Goal: Task Accomplishment & Management: Use online tool/utility

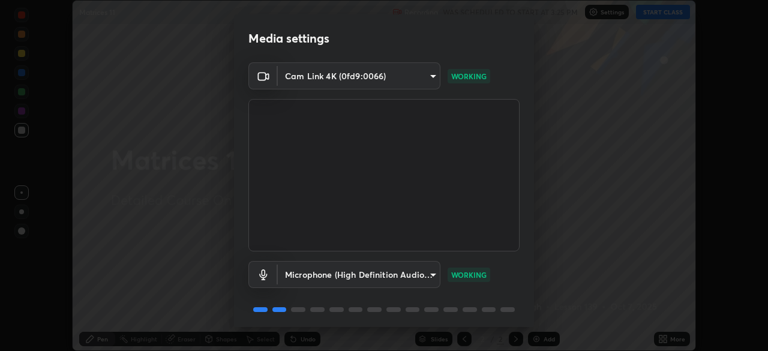
scroll to position [43, 0]
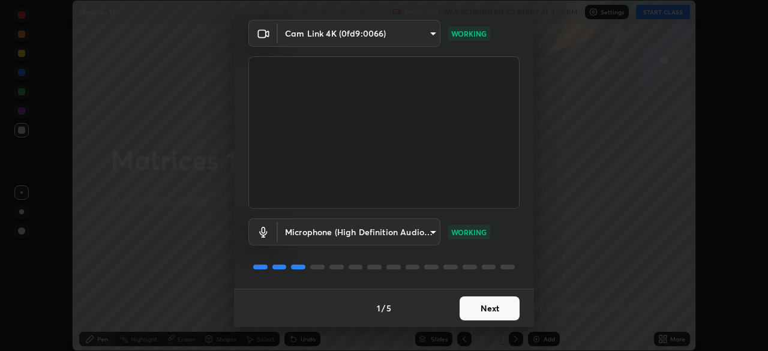
click at [480, 302] on button "Next" at bounding box center [490, 308] width 60 height 24
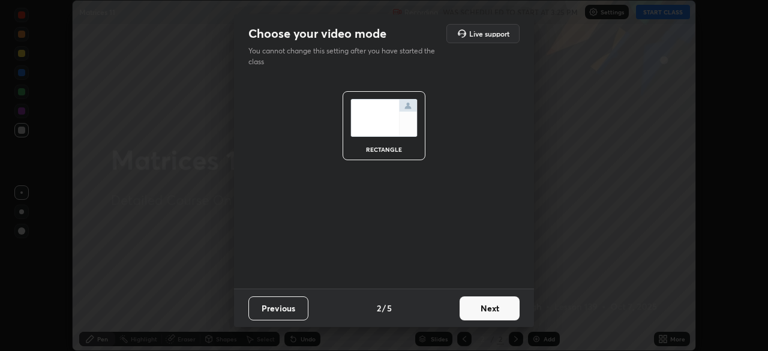
scroll to position [0, 0]
click at [479, 307] on button "Next" at bounding box center [490, 308] width 60 height 24
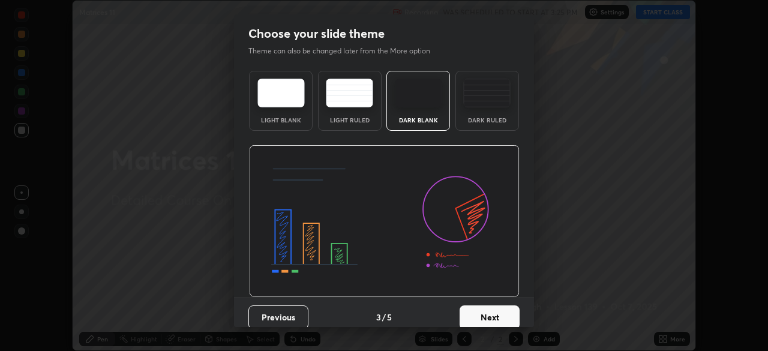
click at [480, 307] on button "Next" at bounding box center [490, 317] width 60 height 24
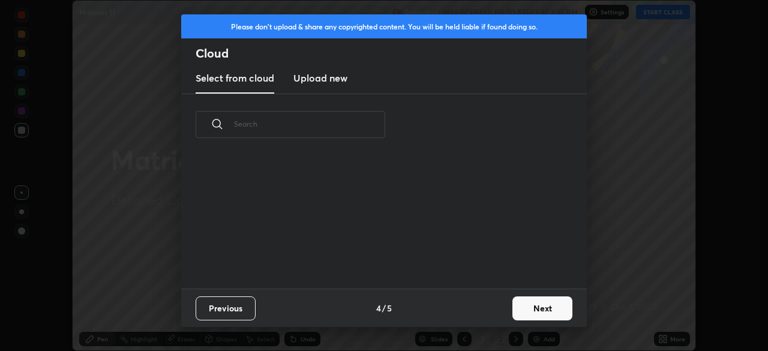
click at [518, 310] on button "Next" at bounding box center [542, 308] width 60 height 24
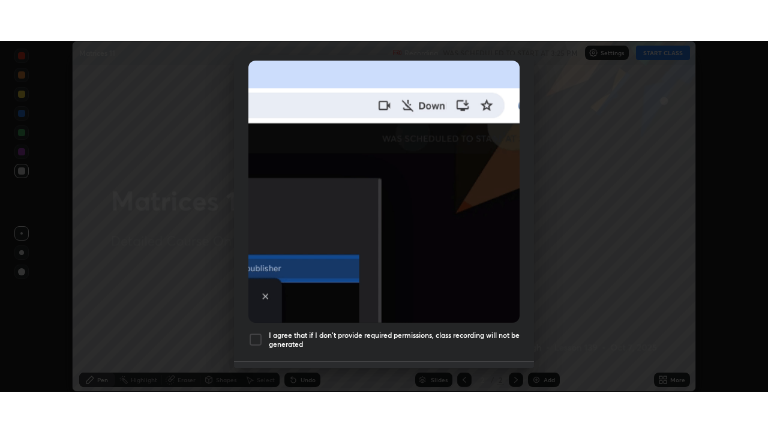
scroll to position [287, 0]
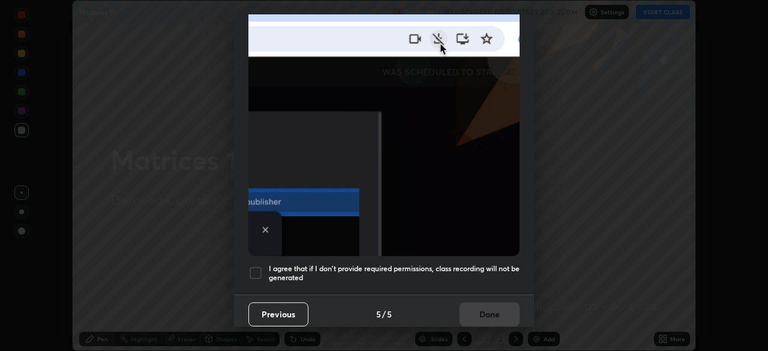
click at [466, 264] on h5 "I agree that if I don't provide required permissions, class recording will not …" at bounding box center [394, 273] width 251 height 19
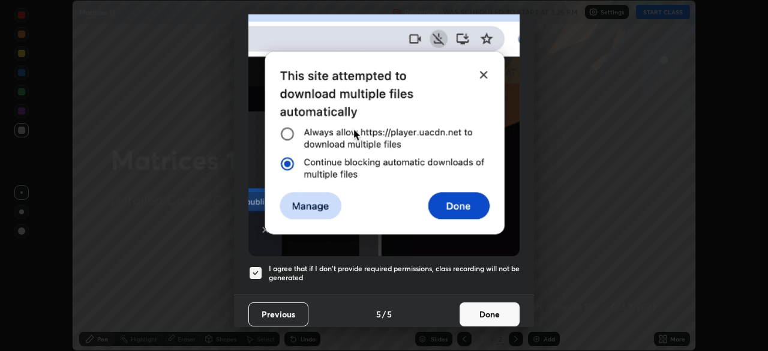
click at [475, 302] on button "Done" at bounding box center [490, 314] width 60 height 24
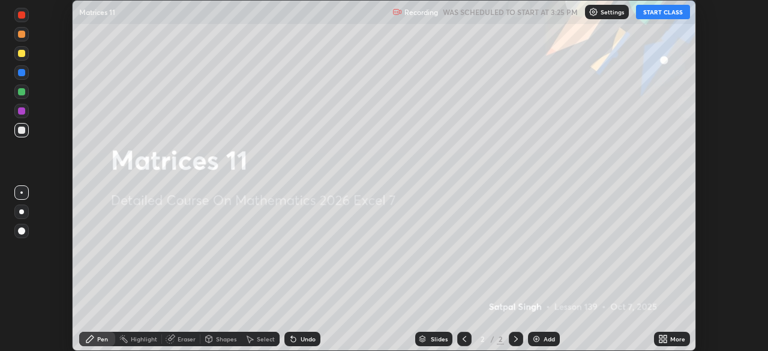
click at [669, 13] on button "START CLASS" at bounding box center [663, 12] width 54 height 14
click at [661, 341] on icon at bounding box center [660, 341] width 3 height 3
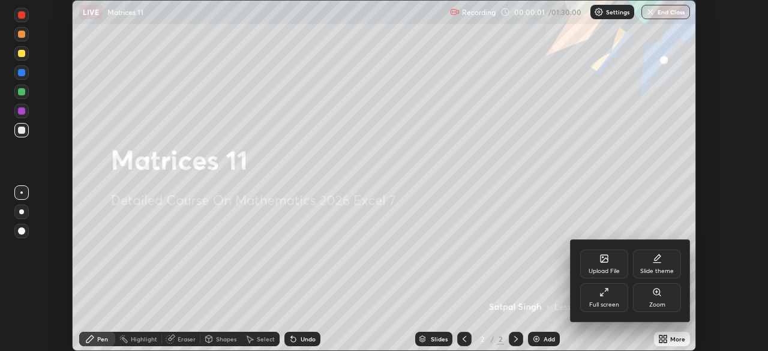
click at [625, 299] on div "Full screen" at bounding box center [604, 297] width 48 height 29
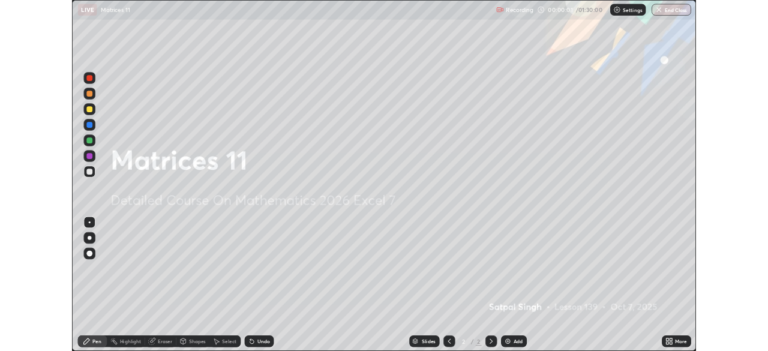
scroll to position [432, 768]
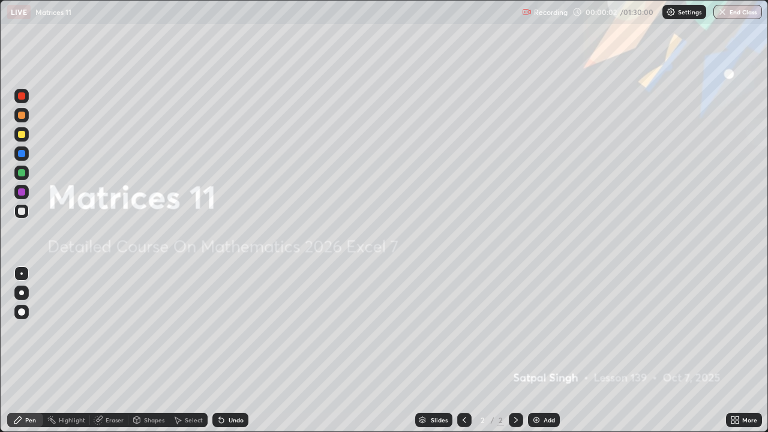
click at [551, 350] on div "Add" at bounding box center [549, 420] width 11 height 6
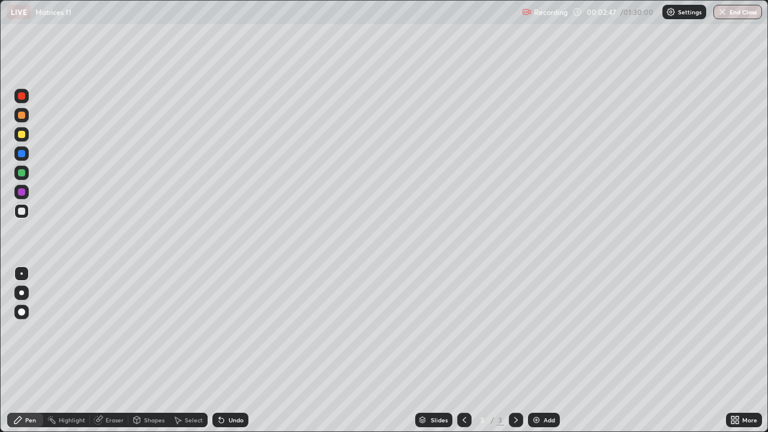
click at [109, 350] on div "Eraser" at bounding box center [109, 420] width 38 height 14
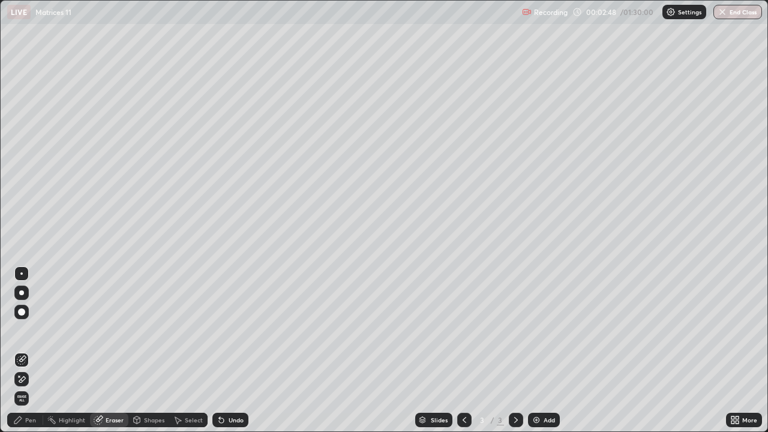
click at [35, 350] on div "Pen" at bounding box center [25, 420] width 36 height 14
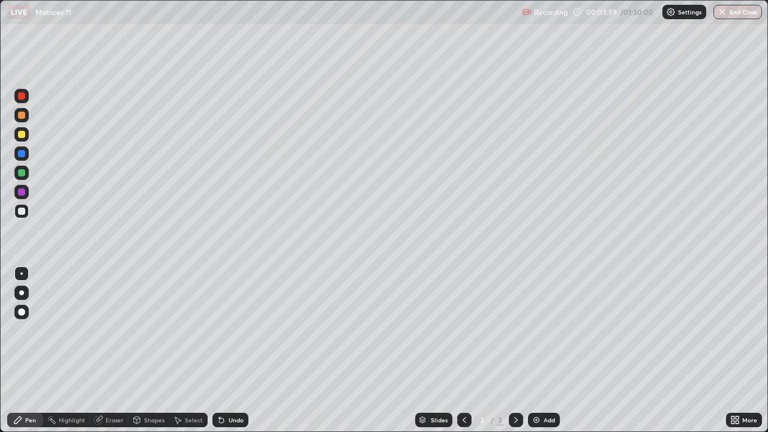
click at [125, 350] on div "Eraser" at bounding box center [109, 420] width 38 height 14
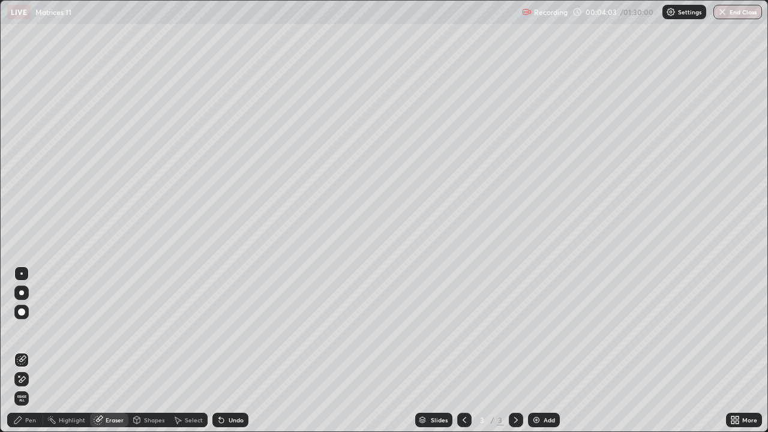
click at [37, 350] on div "Pen" at bounding box center [25, 420] width 36 height 14
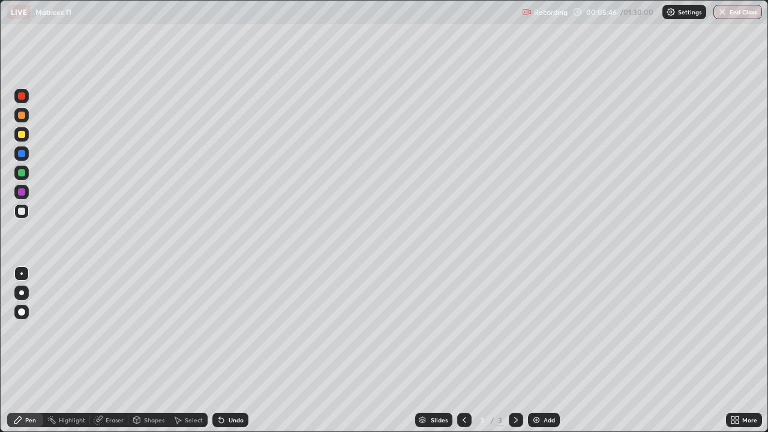
click at [112, 350] on div "Eraser" at bounding box center [115, 420] width 18 height 6
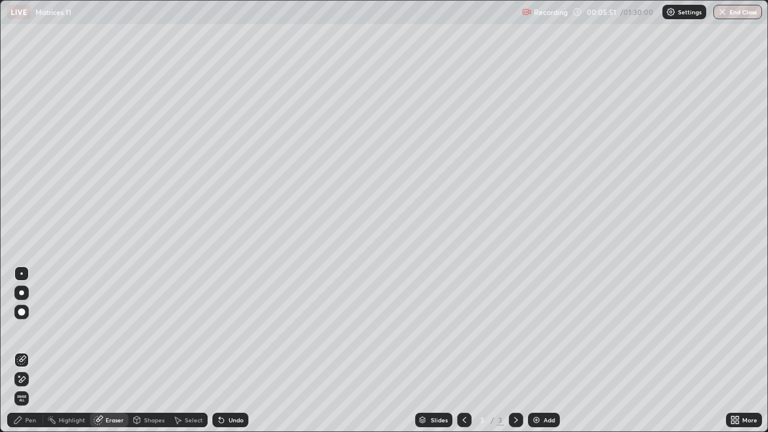
click at [30, 350] on div "Pen" at bounding box center [30, 420] width 11 height 6
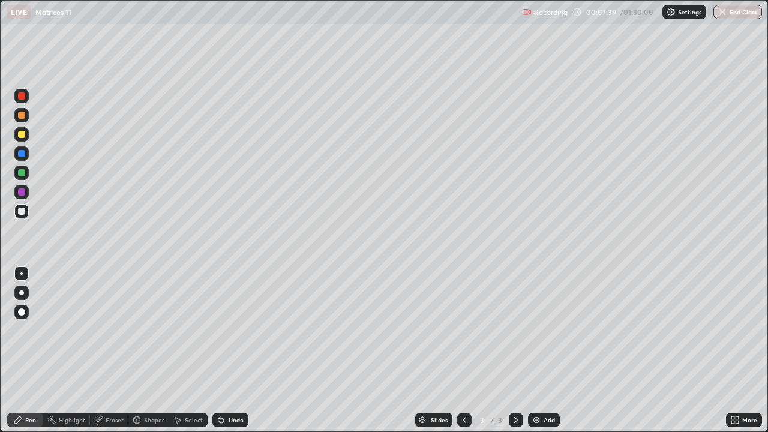
click at [535, 350] on img at bounding box center [537, 420] width 10 height 10
click at [219, 350] on icon at bounding box center [221, 420] width 5 height 5
click at [241, 350] on div "Undo" at bounding box center [236, 420] width 15 height 6
click at [238, 350] on div "Undo" at bounding box center [236, 420] width 15 height 6
click at [239, 350] on div "Undo" at bounding box center [236, 420] width 15 height 6
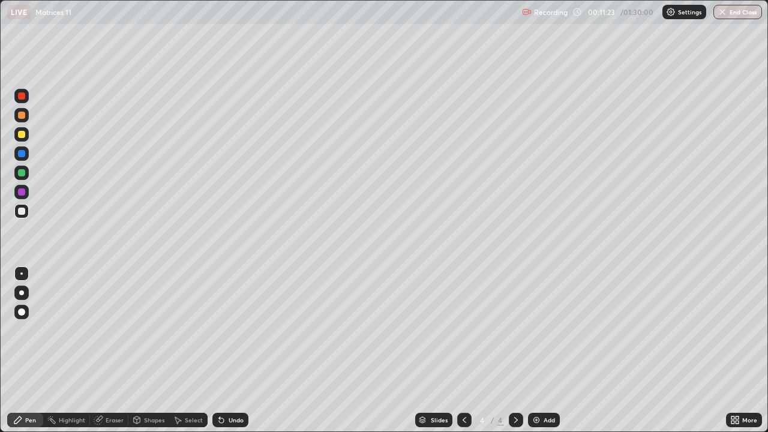
click at [236, 350] on div "Undo" at bounding box center [236, 420] width 15 height 6
click at [121, 350] on div "Eraser" at bounding box center [115, 420] width 18 height 6
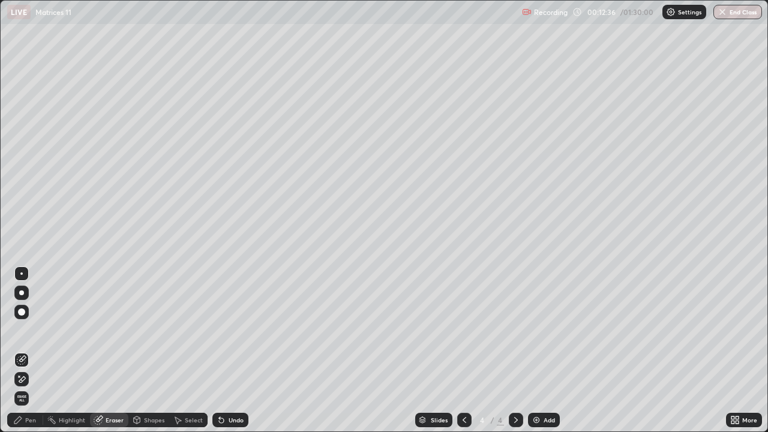
click at [34, 350] on div "Pen" at bounding box center [30, 420] width 11 height 6
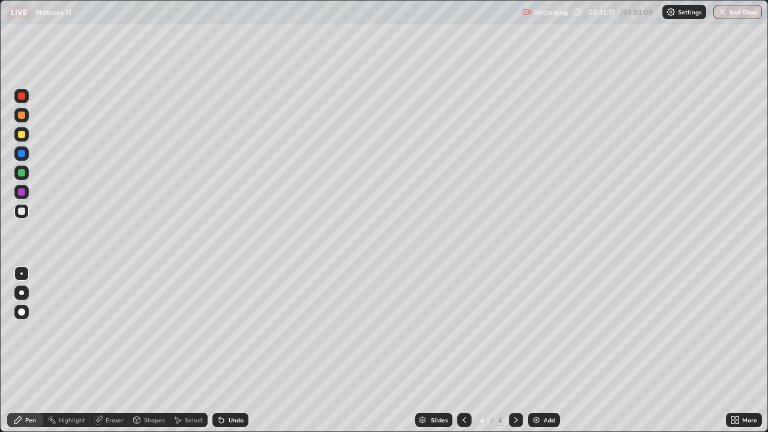
click at [236, 350] on div "Undo" at bounding box center [236, 420] width 15 height 6
click at [232, 350] on div "Undo" at bounding box center [236, 420] width 15 height 6
click at [233, 350] on div "Undo" at bounding box center [236, 420] width 15 height 6
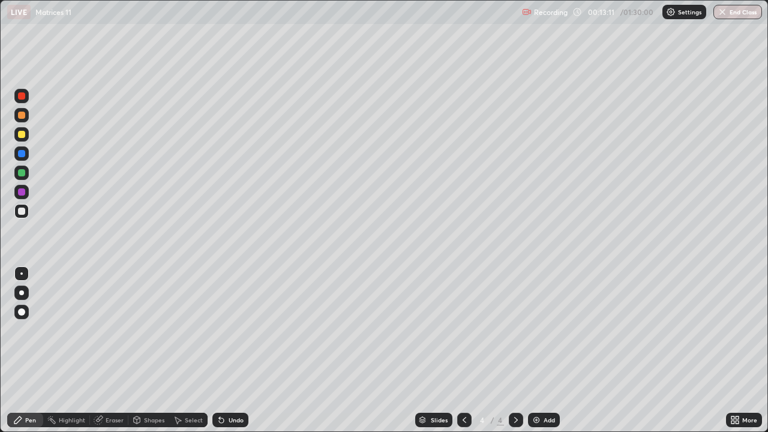
click at [232, 350] on div "Undo" at bounding box center [236, 420] width 15 height 6
click at [234, 350] on div "Undo" at bounding box center [236, 420] width 15 height 6
click at [532, 350] on img at bounding box center [537, 420] width 10 height 10
click at [22, 133] on div at bounding box center [21, 134] width 7 height 7
click at [20, 210] on div at bounding box center [21, 211] width 7 height 7
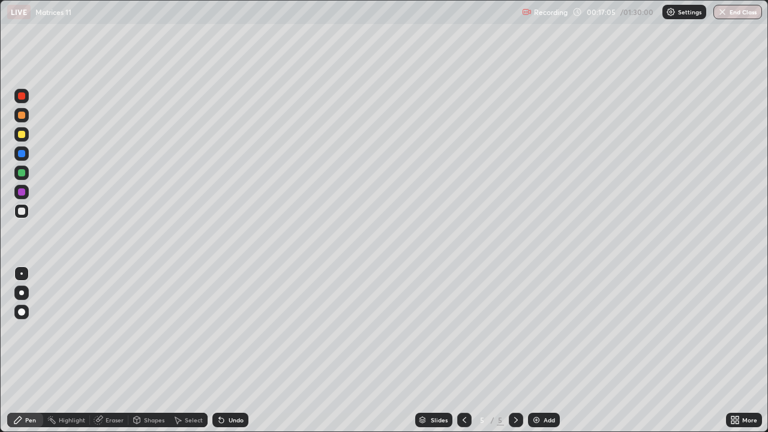
click at [229, 350] on div "Undo" at bounding box center [236, 420] width 15 height 6
click at [230, 350] on div "Undo" at bounding box center [230, 420] width 36 height 14
click at [122, 350] on div "Eraser" at bounding box center [109, 420] width 38 height 24
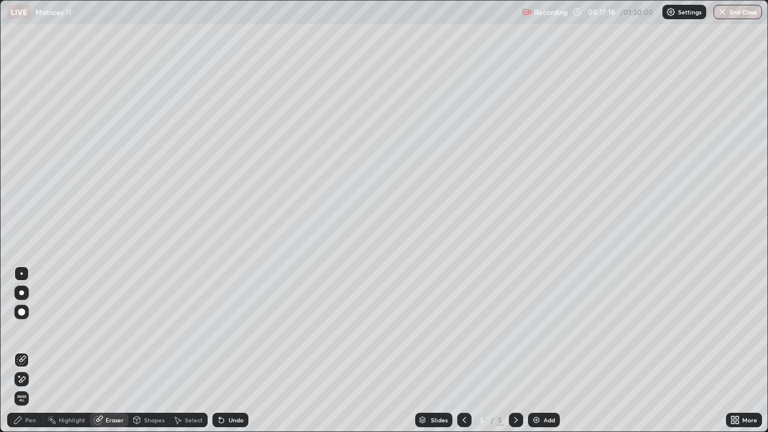
click at [35, 350] on div "Pen" at bounding box center [30, 420] width 11 height 6
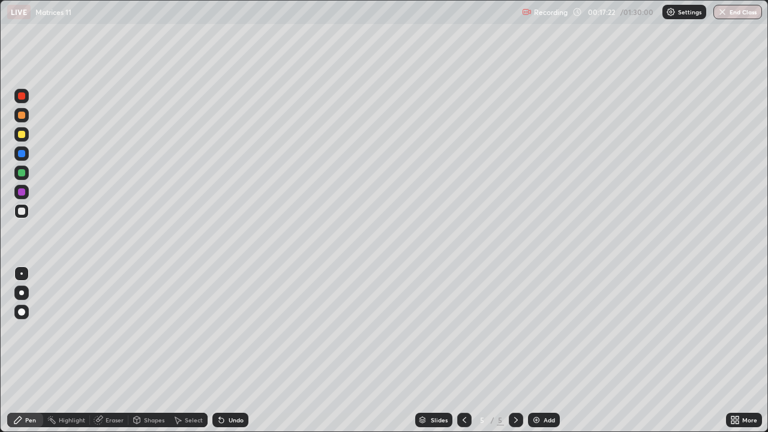
click at [182, 350] on div "Select" at bounding box center [188, 420] width 38 height 24
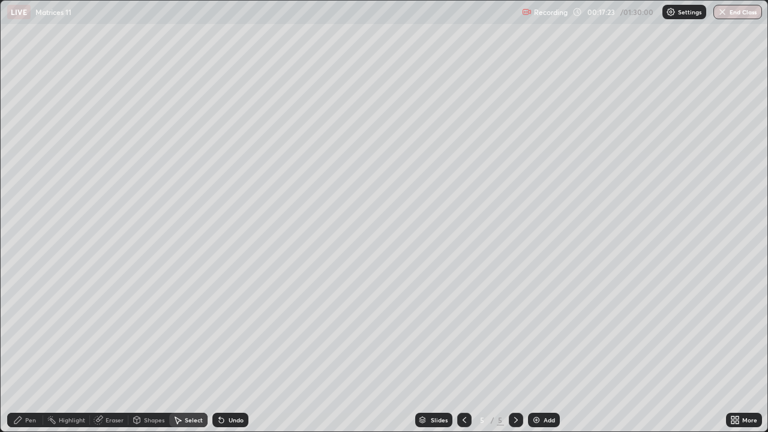
click at [181, 350] on div "0 ° Undo Copy Duplicate Duplicate to new slide Delete" at bounding box center [384, 216] width 767 height 431
click at [34, 350] on div "Pen" at bounding box center [30, 420] width 11 height 6
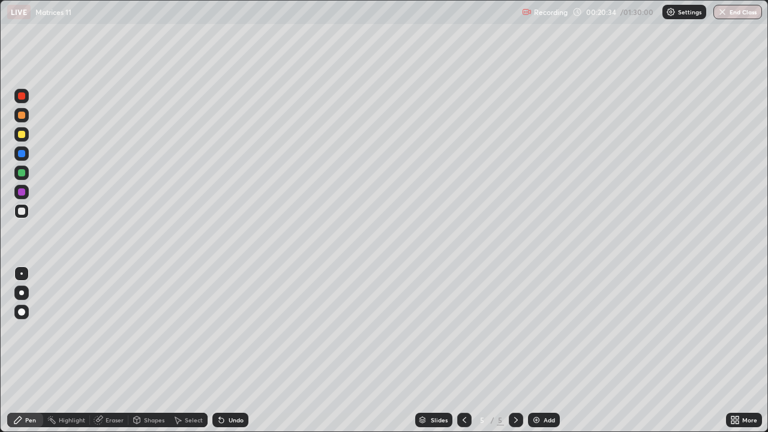
click at [533, 350] on img at bounding box center [537, 420] width 10 height 10
click at [463, 350] on icon at bounding box center [465, 420] width 10 height 10
click at [463, 350] on icon at bounding box center [465, 420] width 4 height 6
click at [516, 350] on icon at bounding box center [516, 420] width 10 height 10
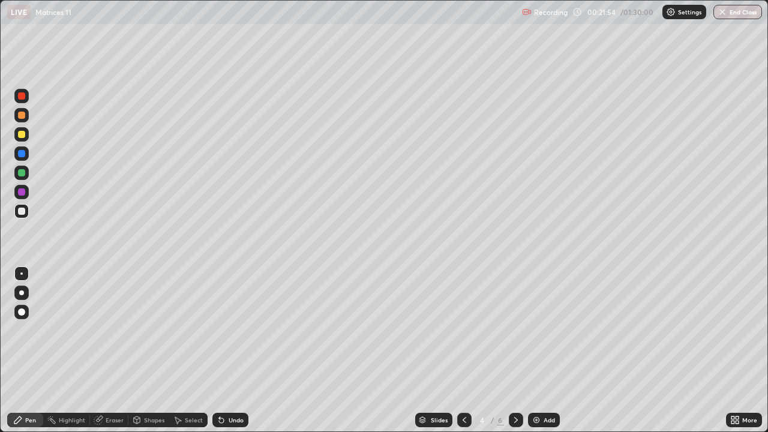
click at [514, 350] on icon at bounding box center [516, 420] width 10 height 10
click at [513, 350] on icon at bounding box center [516, 420] width 10 height 10
click at [515, 350] on icon at bounding box center [516, 420] width 10 height 10
click at [221, 350] on icon at bounding box center [221, 420] width 5 height 5
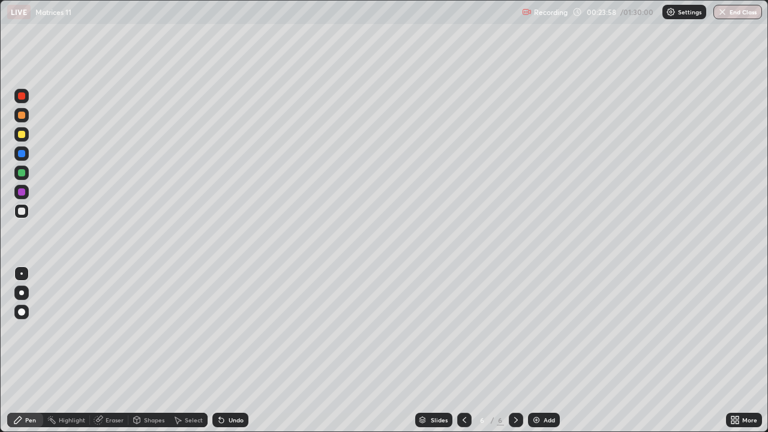
click at [101, 350] on icon at bounding box center [99, 420] width 10 height 10
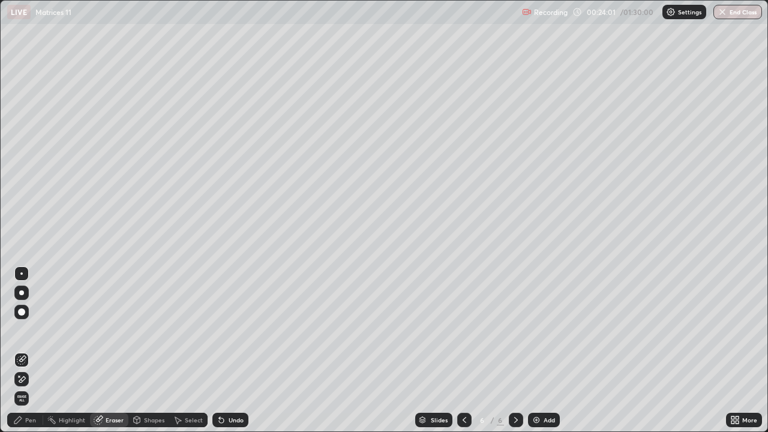
click at [23, 350] on div "Pen" at bounding box center [25, 420] width 36 height 14
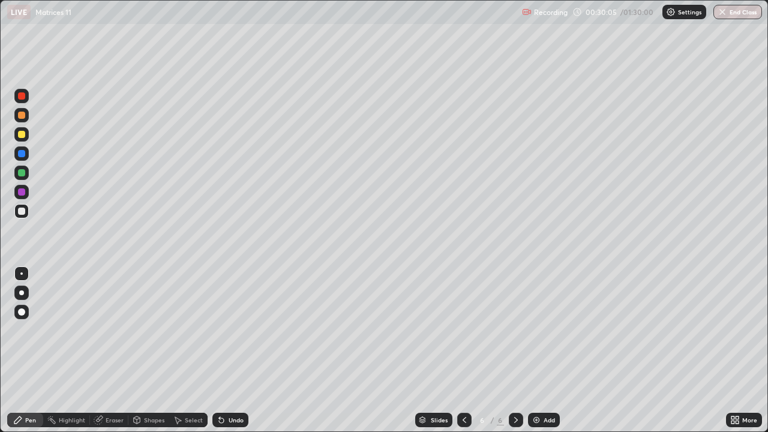
click at [195, 350] on div "Select" at bounding box center [194, 420] width 18 height 6
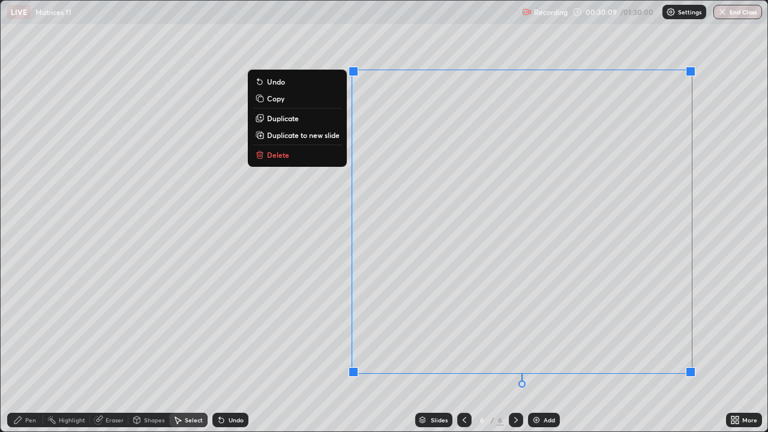
click at [325, 138] on p "Duplicate to new slide" at bounding box center [303, 135] width 73 height 10
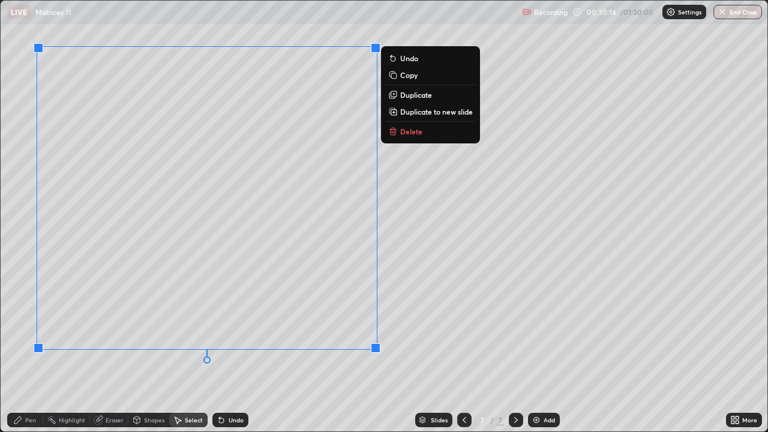
click at [233, 350] on div "0 ° Undo Copy Duplicate Duplicate to new slide Delete" at bounding box center [384, 216] width 767 height 431
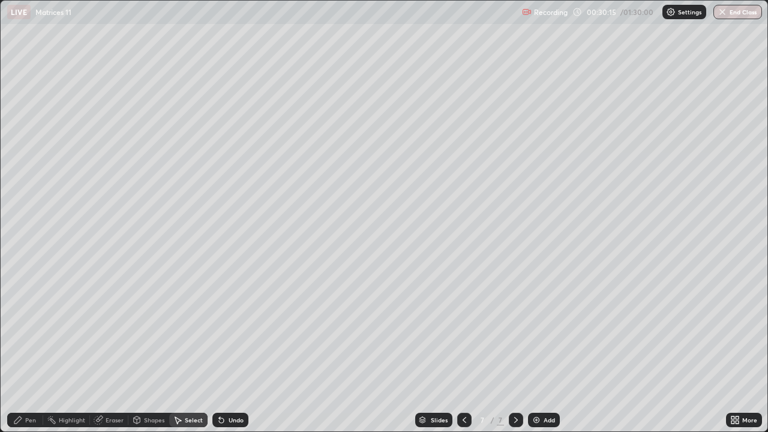
click at [33, 350] on div "Pen" at bounding box center [30, 420] width 11 height 6
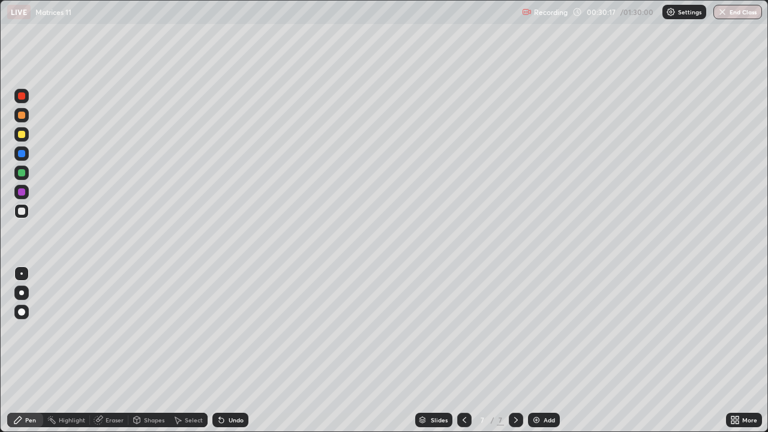
click at [734, 350] on icon at bounding box center [732, 422] width 3 height 3
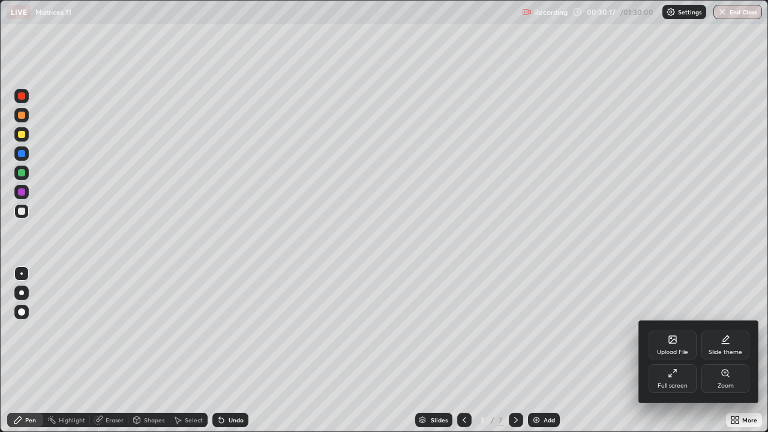
click at [684, 350] on div "Full screen" at bounding box center [673, 378] width 48 height 29
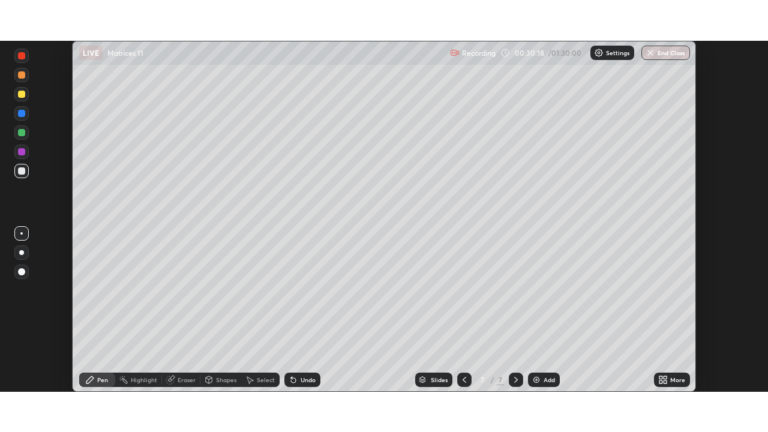
scroll to position [59649, 59232]
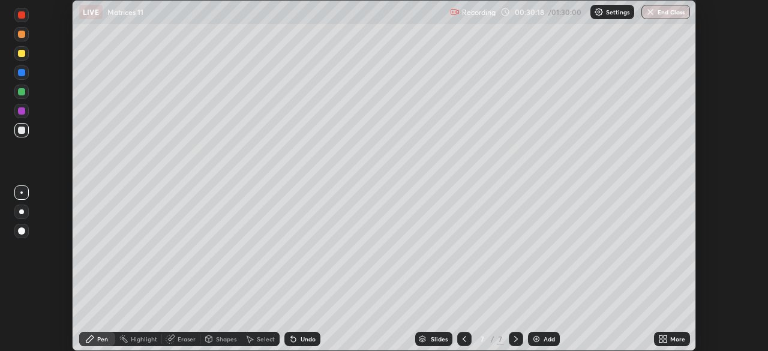
click at [661, 337] on icon at bounding box center [660, 336] width 3 height 3
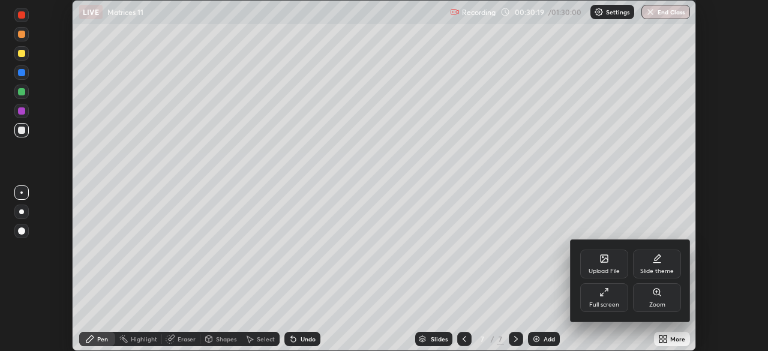
click at [622, 311] on div "Full screen" at bounding box center [604, 297] width 48 height 29
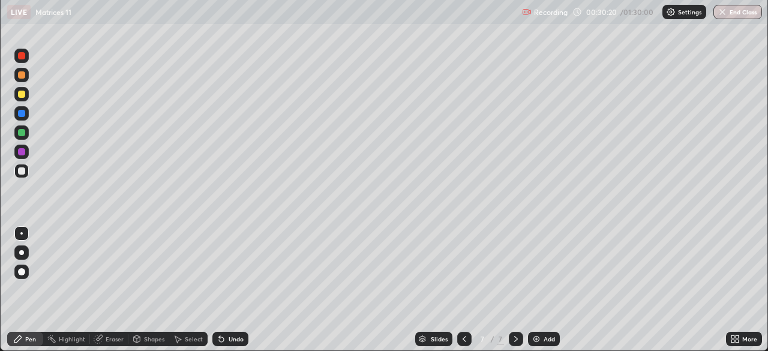
scroll to position [432, 768]
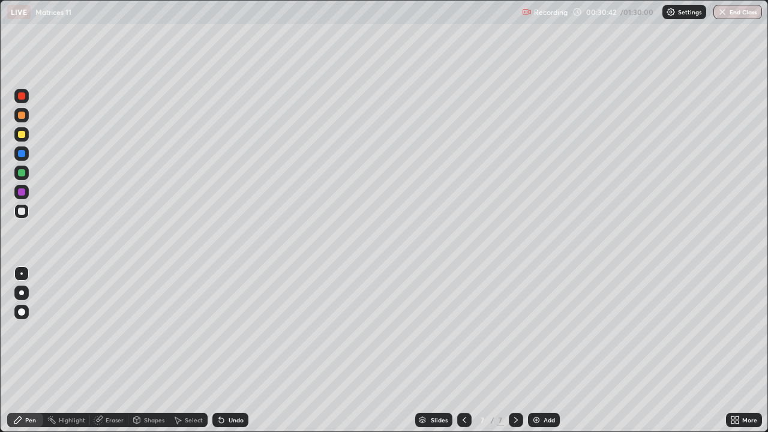
click at [464, 350] on div at bounding box center [464, 420] width 14 height 14
click at [464, 350] on icon at bounding box center [465, 420] width 10 height 10
click at [463, 350] on icon at bounding box center [465, 420] width 10 height 10
click at [464, 350] on icon at bounding box center [465, 420] width 10 height 10
click at [515, 350] on icon at bounding box center [516, 420] width 10 height 10
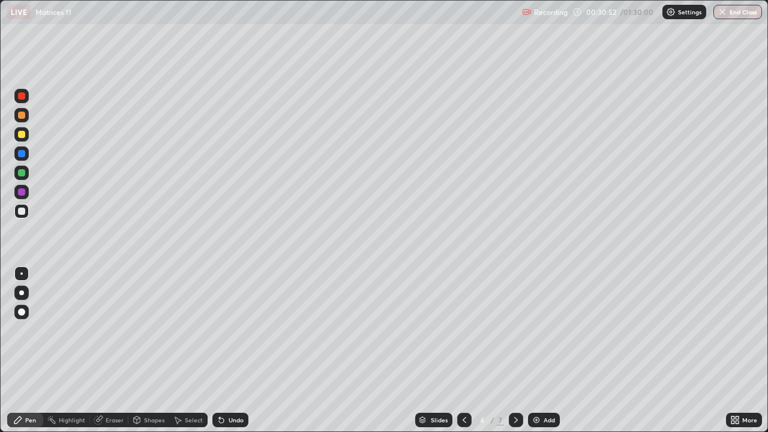
click at [515, 350] on icon at bounding box center [516, 420] width 10 height 10
click at [112, 350] on div "Eraser" at bounding box center [115, 420] width 18 height 6
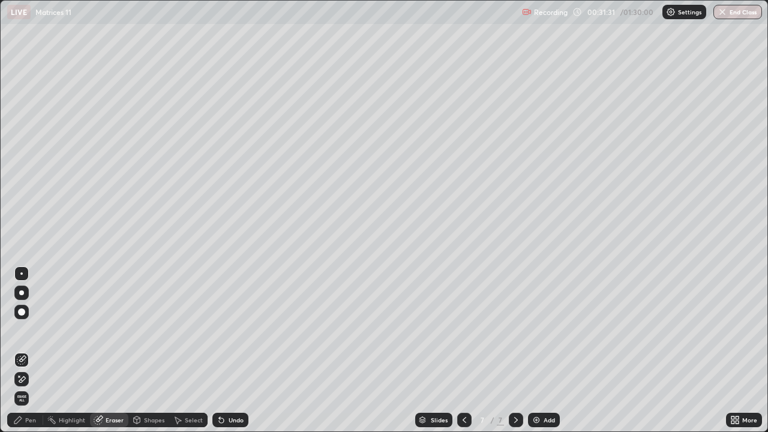
click at [29, 350] on div "Pen" at bounding box center [30, 420] width 11 height 6
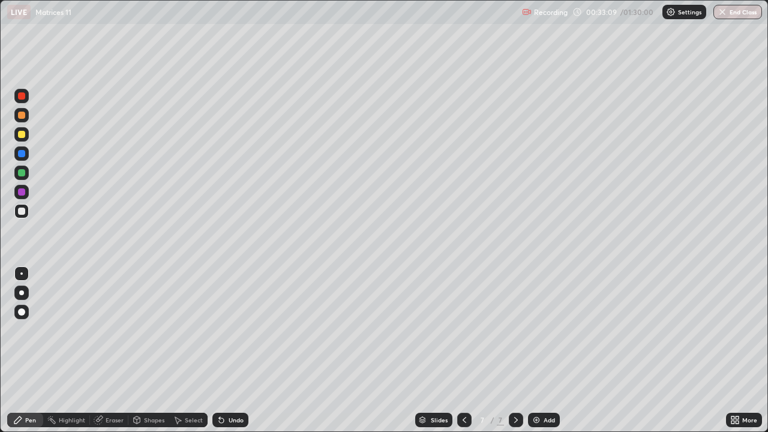
click at [109, 350] on div "Eraser" at bounding box center [115, 420] width 18 height 6
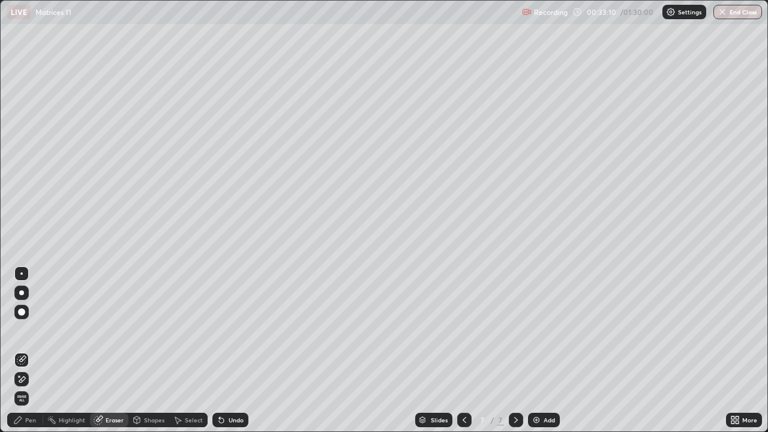
click at [22, 350] on icon at bounding box center [22, 379] width 7 height 6
click at [30, 350] on div "Pen" at bounding box center [30, 420] width 11 height 6
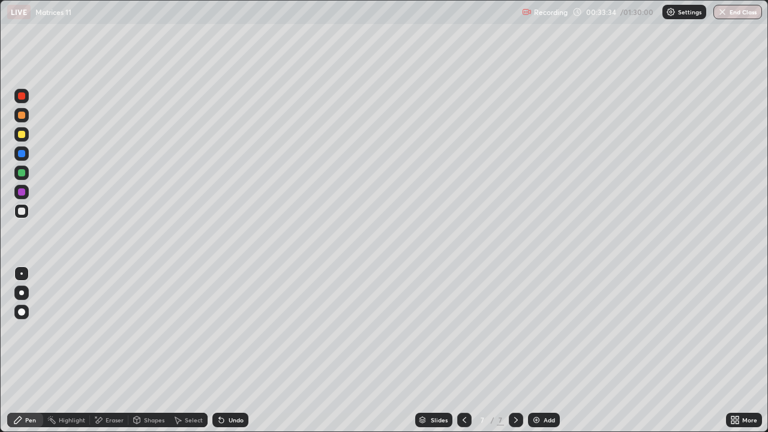
click at [462, 350] on div at bounding box center [464, 420] width 14 height 14
click at [463, 350] on icon at bounding box center [465, 420] width 4 height 6
click at [463, 350] on icon at bounding box center [465, 420] width 10 height 10
click at [462, 350] on icon at bounding box center [465, 420] width 10 height 10
click at [514, 350] on icon at bounding box center [516, 420] width 4 height 6
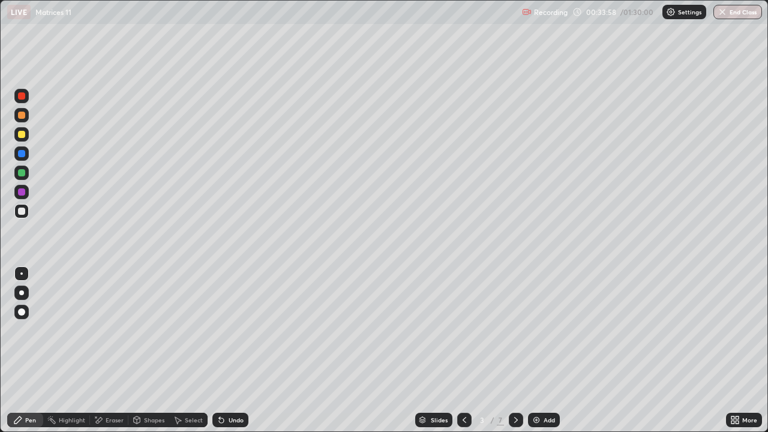
click at [517, 350] on icon at bounding box center [516, 420] width 10 height 10
click at [515, 350] on icon at bounding box center [516, 420] width 10 height 10
click at [515, 350] on icon at bounding box center [516, 420] width 4 height 6
click at [516, 350] on icon at bounding box center [516, 420] width 10 height 10
click at [515, 350] on icon at bounding box center [516, 420] width 10 height 10
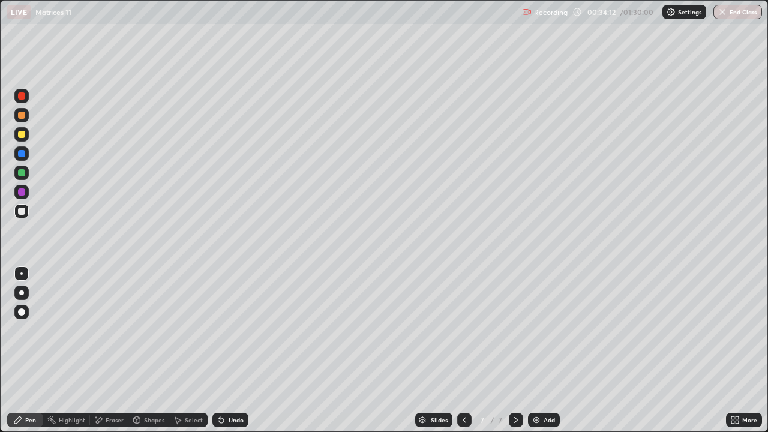
click at [233, 350] on div "Undo" at bounding box center [236, 420] width 15 height 6
click at [232, 350] on div "Undo" at bounding box center [236, 420] width 15 height 6
click at [230, 350] on div "Undo" at bounding box center [236, 420] width 15 height 6
click at [532, 350] on img at bounding box center [537, 420] width 10 height 10
click at [237, 350] on div "Undo" at bounding box center [230, 420] width 36 height 14
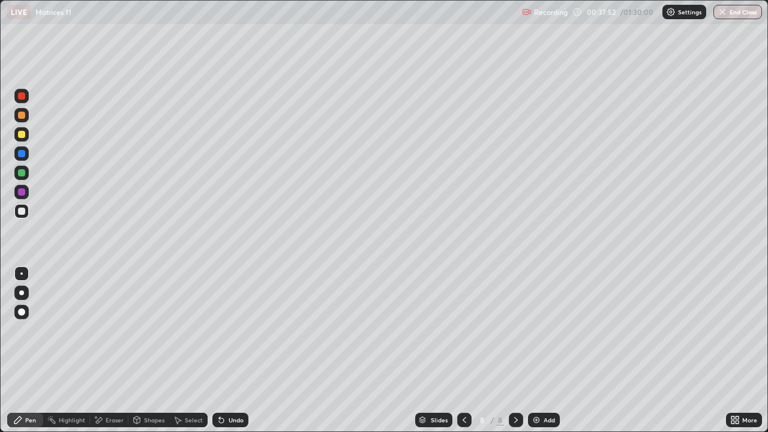
click at [118, 350] on div "Eraser" at bounding box center [115, 420] width 18 height 6
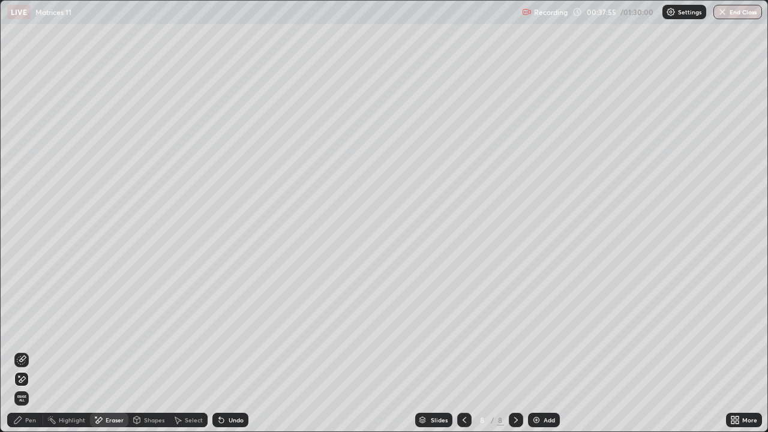
click at [28, 350] on div "Pen" at bounding box center [30, 420] width 11 height 6
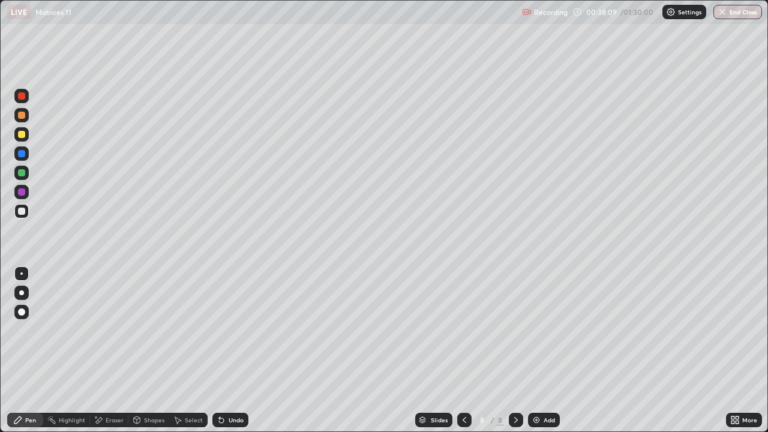
click at [99, 350] on icon at bounding box center [99, 420] width 7 height 6
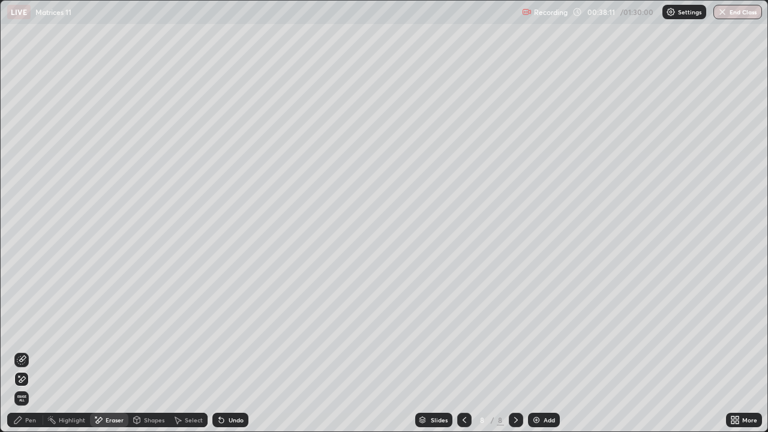
click at [37, 350] on div "Pen" at bounding box center [25, 420] width 36 height 14
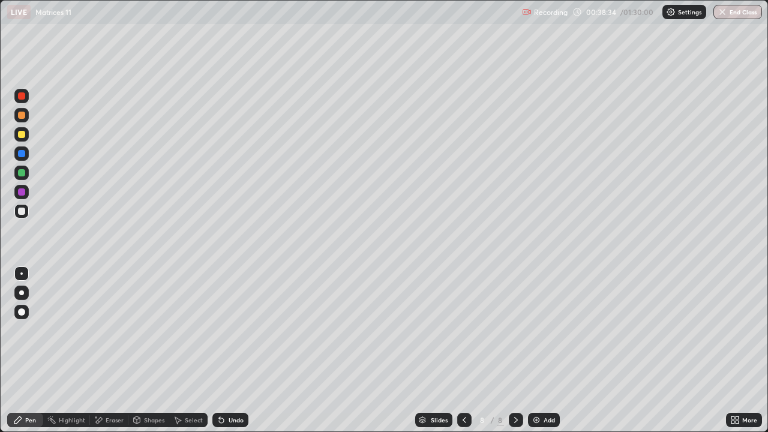
click at [20, 136] on div at bounding box center [21, 134] width 7 height 7
click at [23, 212] on div at bounding box center [21, 211] width 7 height 7
click at [224, 350] on icon at bounding box center [222, 420] width 10 height 10
click at [24, 153] on div at bounding box center [21, 153] width 7 height 7
click at [22, 211] on div at bounding box center [21, 211] width 7 height 7
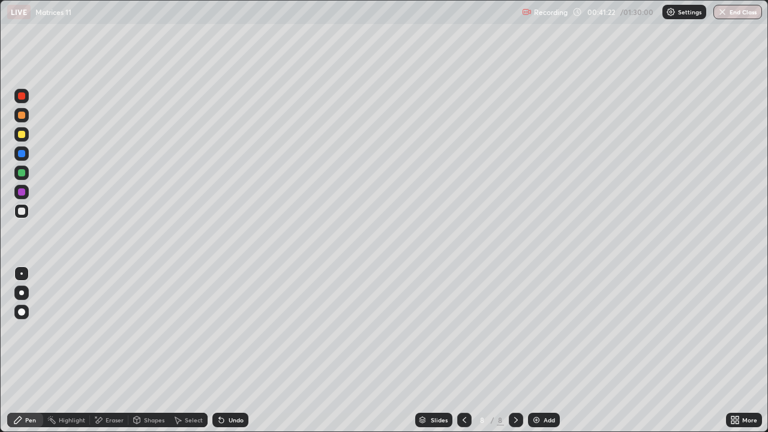
click at [229, 350] on div "Undo" at bounding box center [236, 420] width 15 height 6
click at [226, 350] on div "Undo" at bounding box center [230, 420] width 36 height 14
click at [242, 350] on div "Undo" at bounding box center [236, 420] width 15 height 6
click at [539, 350] on img at bounding box center [537, 420] width 10 height 10
click at [463, 350] on icon at bounding box center [465, 420] width 4 height 6
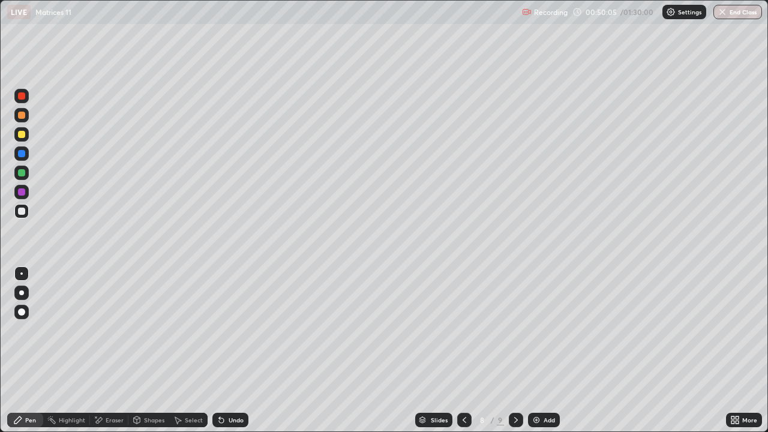
click at [510, 350] on div at bounding box center [516, 420] width 14 height 14
click at [235, 350] on div "Undo" at bounding box center [236, 420] width 15 height 6
click at [230, 350] on div "Undo" at bounding box center [236, 420] width 15 height 6
click at [231, 350] on div "Undo" at bounding box center [236, 420] width 15 height 6
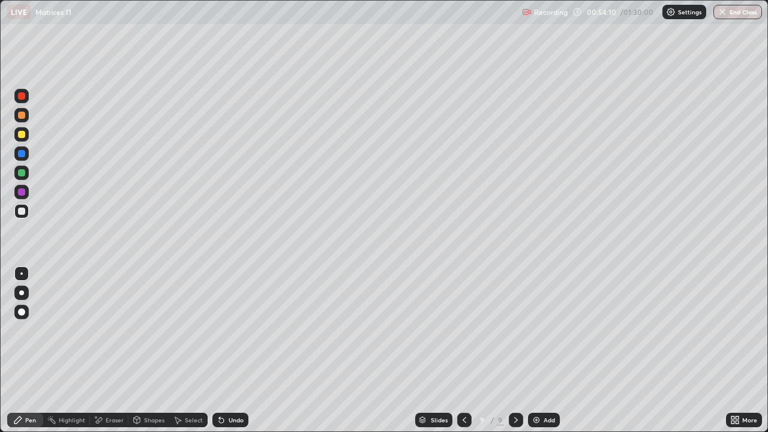
click at [235, 350] on div "Undo" at bounding box center [236, 420] width 15 height 6
click at [234, 350] on div "Undo" at bounding box center [230, 420] width 36 height 14
click at [232, 350] on div "Undo" at bounding box center [236, 420] width 15 height 6
click at [124, 350] on div "Eraser" at bounding box center [109, 420] width 38 height 14
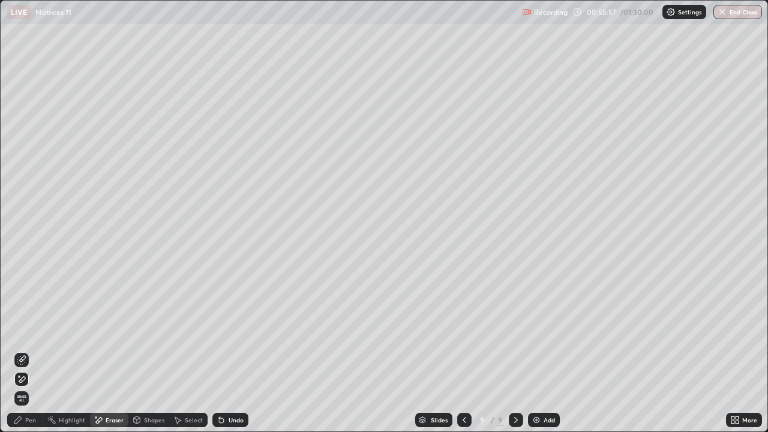
click at [31, 350] on div "Pen" at bounding box center [30, 420] width 11 height 6
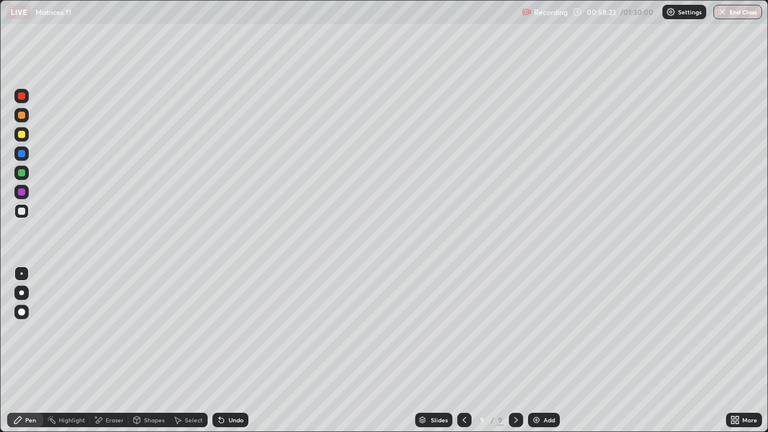
click at [201, 350] on div "Select" at bounding box center [194, 420] width 18 height 6
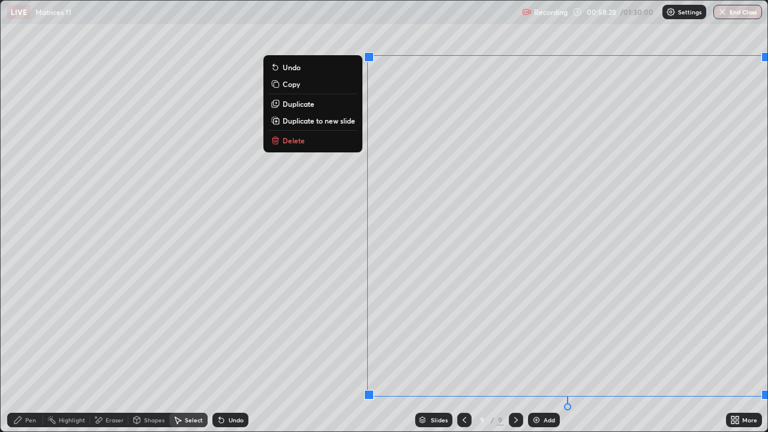
click at [310, 121] on p "Duplicate to new slide" at bounding box center [319, 121] width 73 height 10
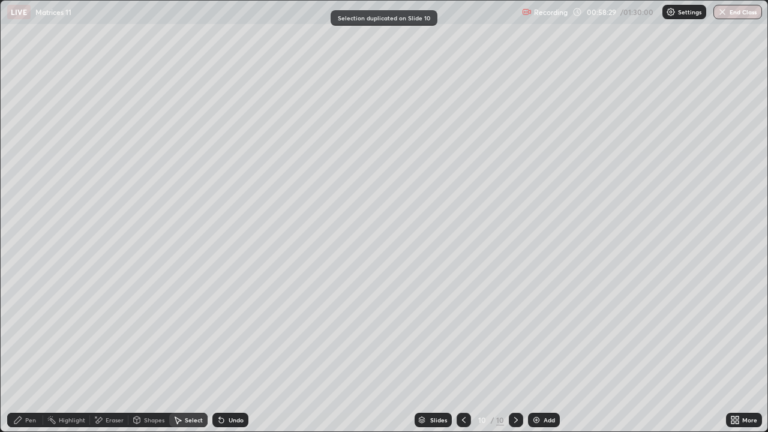
click at [23, 350] on div "Pen" at bounding box center [25, 420] width 36 height 14
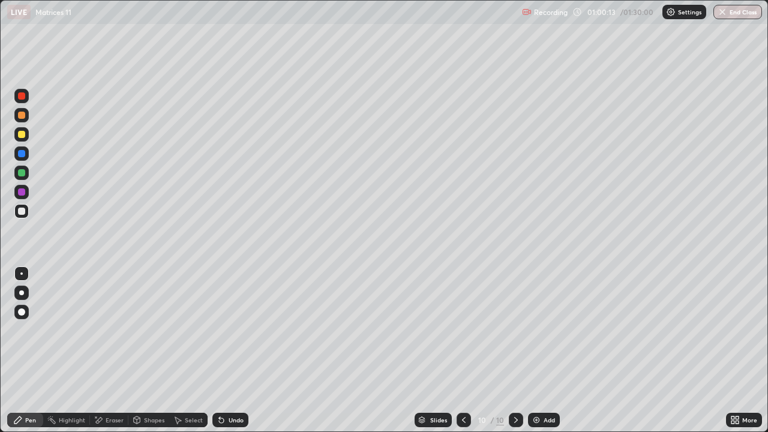
click at [194, 350] on div "Select" at bounding box center [194, 420] width 18 height 6
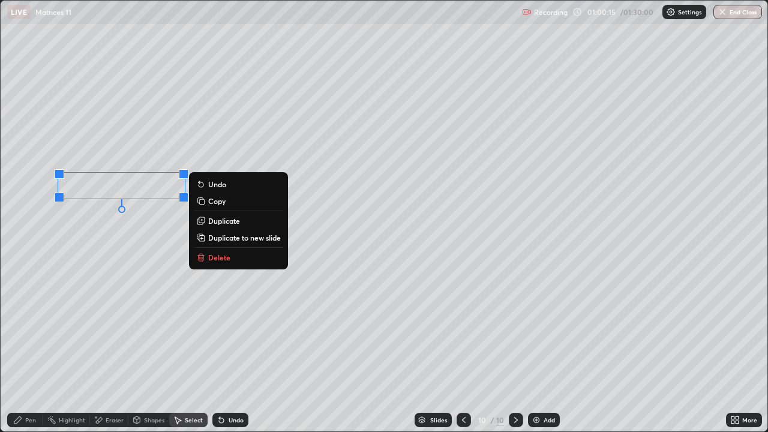
click at [208, 220] on button "Duplicate" at bounding box center [238, 221] width 89 height 14
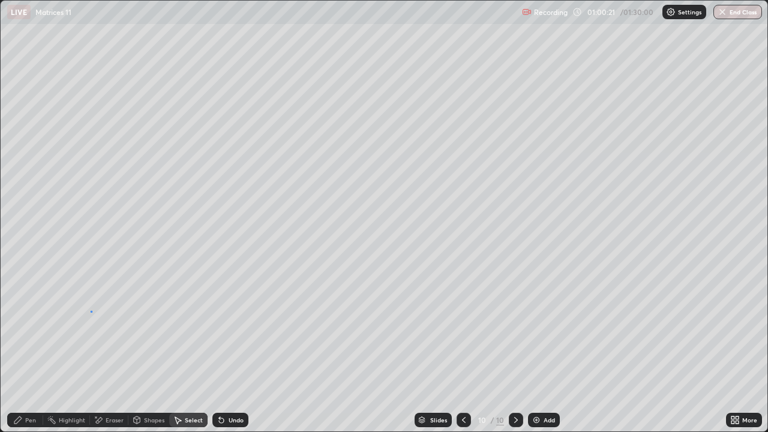
click at [91, 311] on div "0 ° Undo Copy Duplicate Duplicate to new slide Delete" at bounding box center [384, 216] width 767 height 431
click at [24, 350] on div "Pen" at bounding box center [25, 420] width 36 height 14
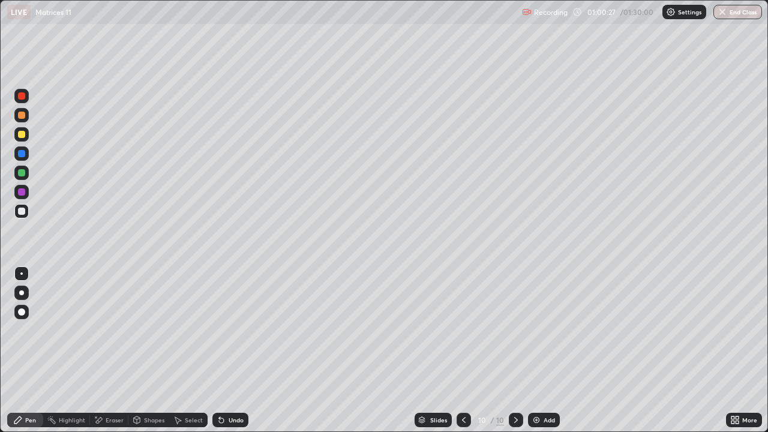
click at [737, 350] on icon at bounding box center [737, 422] width 3 height 3
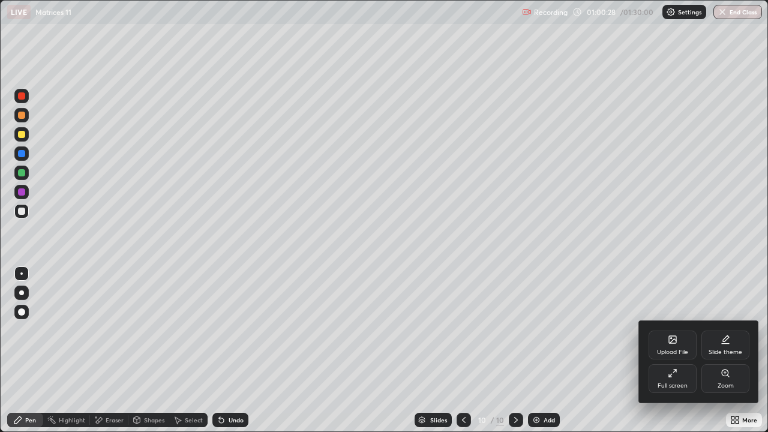
click at [686, 350] on div "Full screen" at bounding box center [673, 386] width 30 height 6
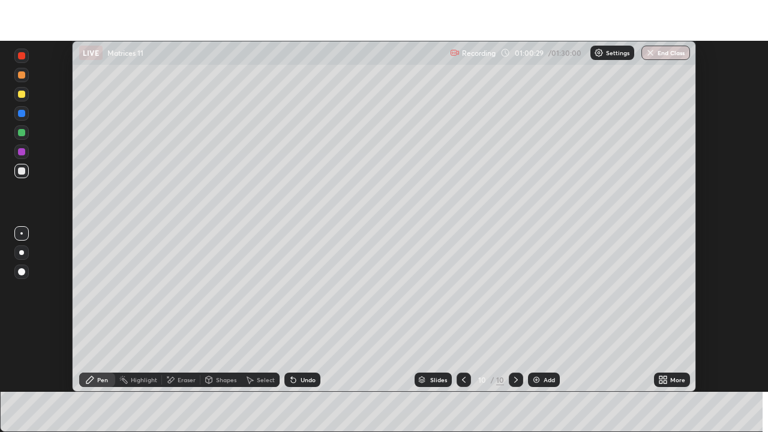
scroll to position [59649, 59232]
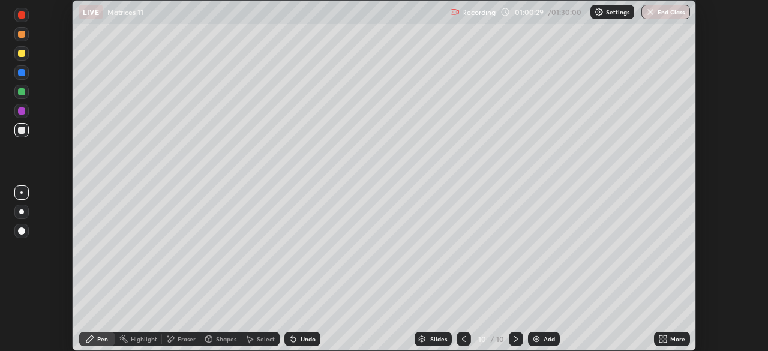
click at [673, 343] on div "More" at bounding box center [672, 339] width 36 height 14
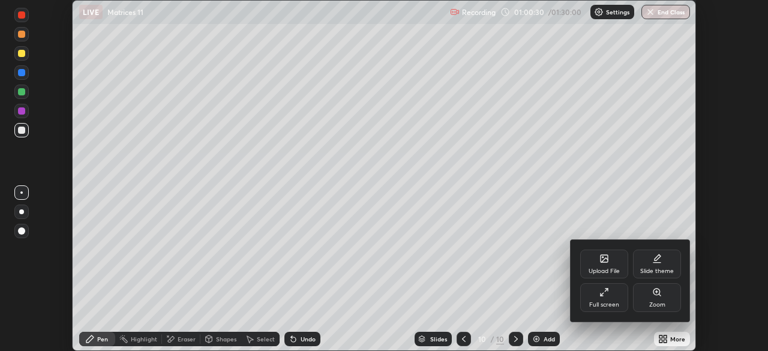
click at [608, 299] on div "Full screen" at bounding box center [604, 297] width 48 height 29
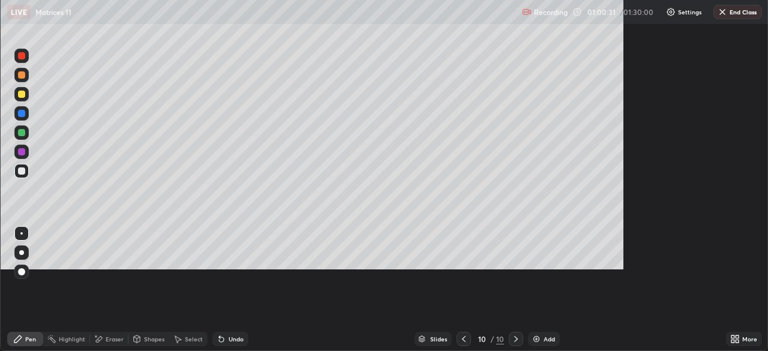
scroll to position [432, 768]
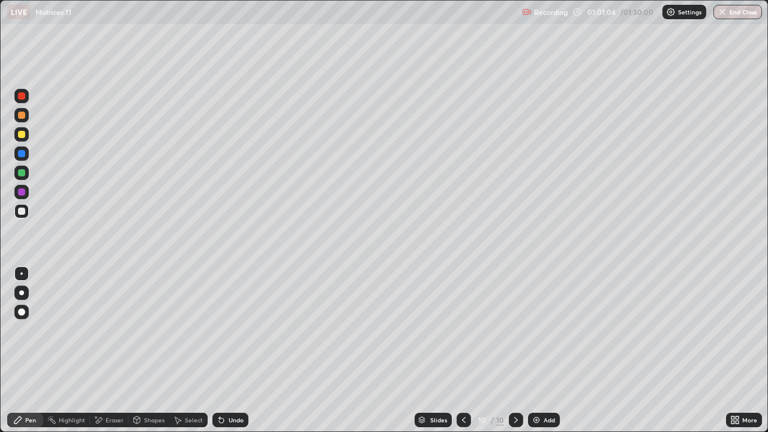
click at [176, 350] on icon at bounding box center [178, 420] width 10 height 10
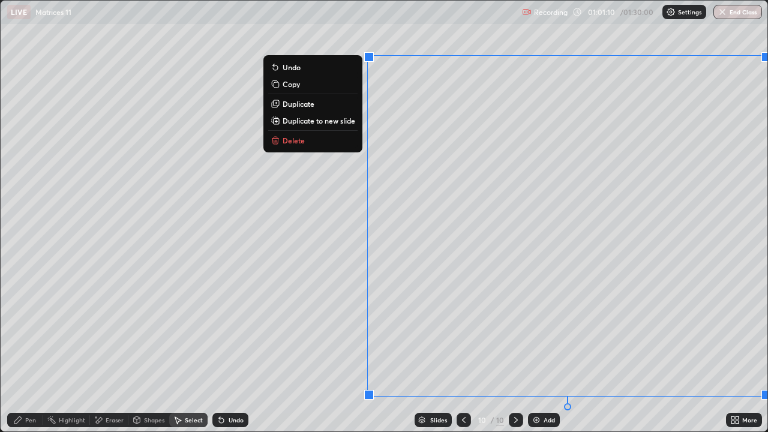
click at [288, 140] on p "Delete" at bounding box center [294, 141] width 22 height 10
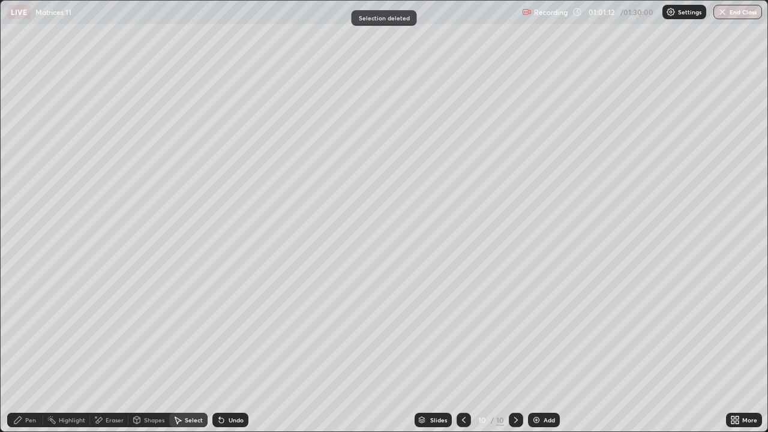
click at [37, 350] on div "Pen" at bounding box center [25, 420] width 36 height 14
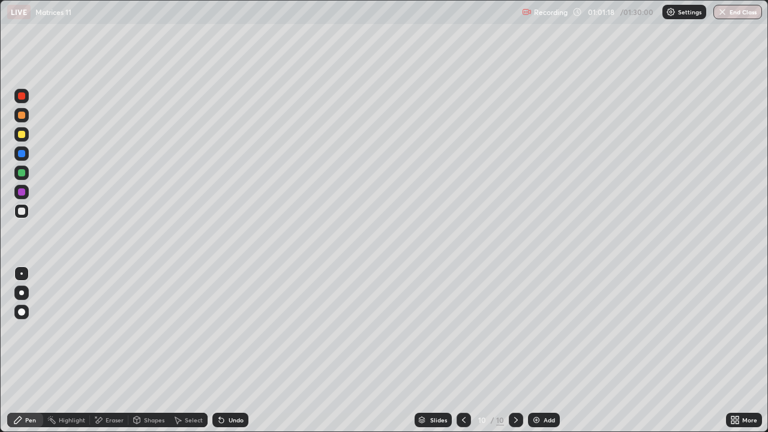
click at [220, 350] on icon at bounding box center [221, 420] width 5 height 5
click at [223, 350] on icon at bounding box center [222, 420] width 10 height 10
click at [31, 350] on div "Pen" at bounding box center [30, 420] width 11 height 6
click at [239, 350] on div "Undo" at bounding box center [236, 420] width 15 height 6
click at [238, 350] on div "Undo" at bounding box center [236, 420] width 15 height 6
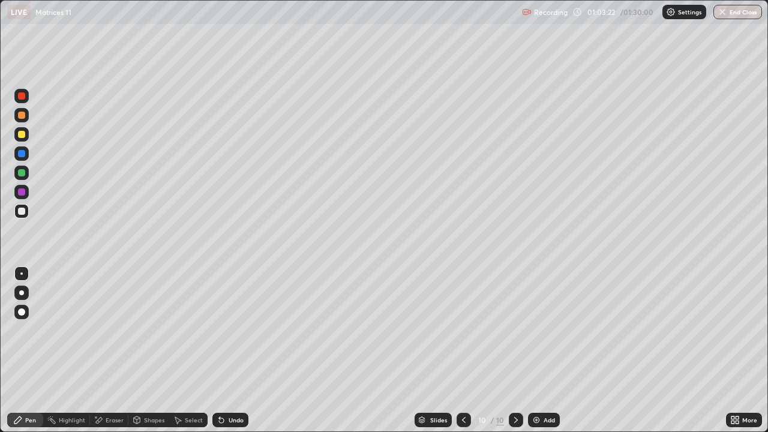
click at [233, 350] on div "Undo" at bounding box center [236, 420] width 15 height 6
click at [230, 350] on div "Undo" at bounding box center [236, 420] width 15 height 6
click at [227, 350] on div "Undo" at bounding box center [230, 420] width 36 height 14
click at [226, 350] on div "Undo" at bounding box center [230, 420] width 36 height 14
click at [224, 350] on icon at bounding box center [222, 420] width 10 height 10
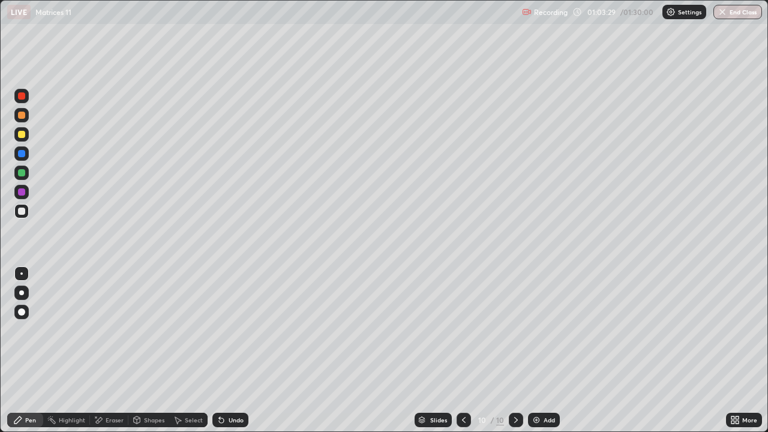
click at [224, 350] on div "Undo" at bounding box center [230, 420] width 36 height 14
click at [226, 350] on div "Undo" at bounding box center [230, 420] width 36 height 14
click at [225, 350] on div "Undo" at bounding box center [230, 420] width 36 height 14
click at [542, 350] on div "Add" at bounding box center [544, 420] width 32 height 14
click at [229, 350] on div "Undo" at bounding box center [236, 420] width 15 height 6
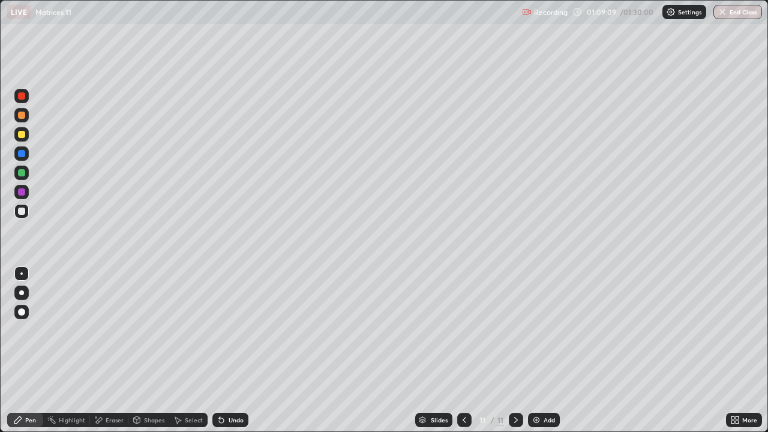
click at [229, 350] on div "Undo" at bounding box center [236, 420] width 15 height 6
click at [232, 350] on div "Undo" at bounding box center [236, 420] width 15 height 6
click at [235, 350] on div "Undo" at bounding box center [236, 420] width 15 height 6
click at [238, 350] on div "Undo" at bounding box center [236, 420] width 15 height 6
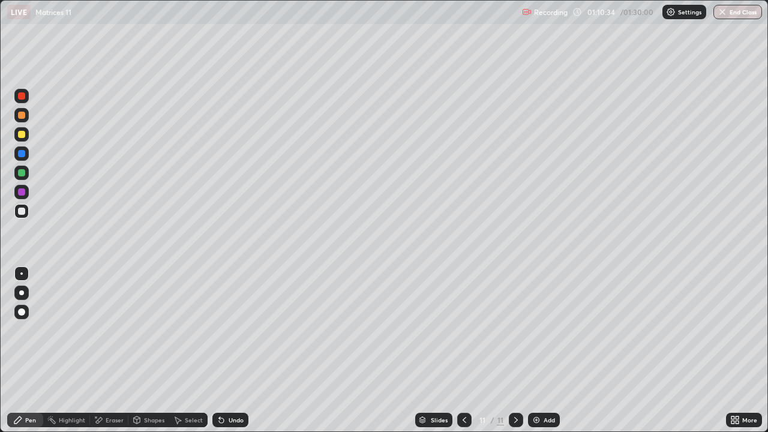
click at [235, 350] on div "Undo" at bounding box center [236, 420] width 15 height 6
click at [233, 350] on div "Undo" at bounding box center [236, 420] width 15 height 6
click at [232, 350] on div "Undo" at bounding box center [236, 420] width 15 height 6
click at [230, 350] on div "Undo" at bounding box center [236, 420] width 15 height 6
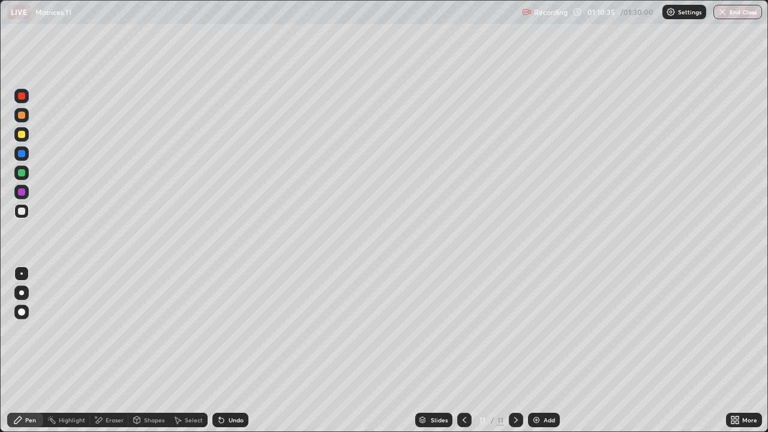
click at [238, 350] on div "Undo" at bounding box center [236, 420] width 15 height 6
click at [237, 350] on div "Undo" at bounding box center [236, 420] width 15 height 6
click at [241, 350] on div "Undo" at bounding box center [236, 420] width 15 height 6
click at [223, 350] on icon at bounding box center [222, 420] width 10 height 10
click at [197, 350] on div "Select" at bounding box center [188, 420] width 38 height 14
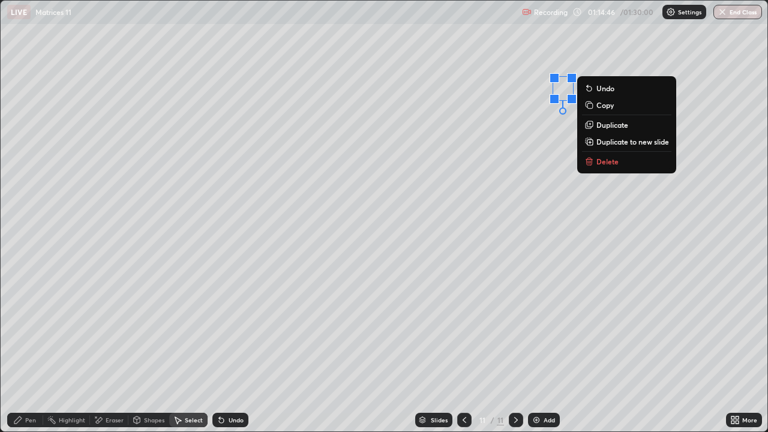
click at [507, 140] on div "0 ° Undo Copy Duplicate Duplicate to new slide Delete" at bounding box center [384, 216] width 767 height 431
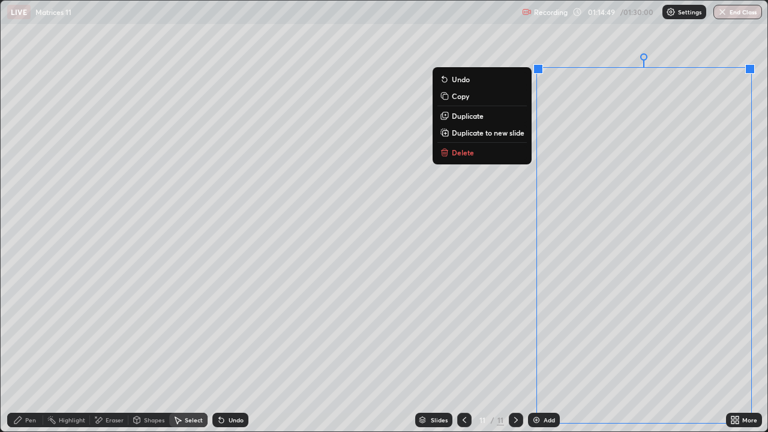
click at [517, 136] on p "Duplicate to new slide" at bounding box center [488, 133] width 73 height 10
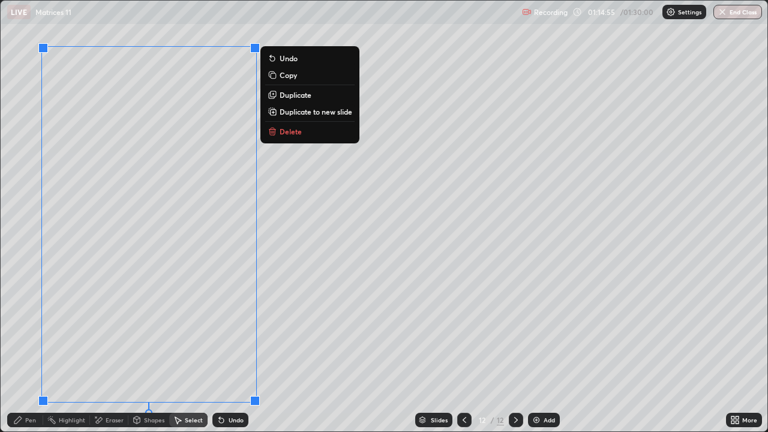
click at [295, 301] on div "0 ° Undo Copy Duplicate Duplicate to new slide Delete" at bounding box center [384, 216] width 767 height 431
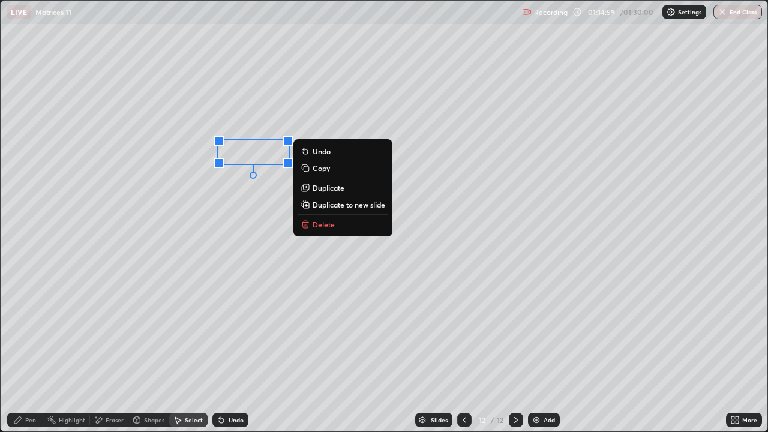
click at [193, 248] on div "0 ° Undo Copy Duplicate Duplicate to new slide Delete" at bounding box center [384, 216] width 767 height 431
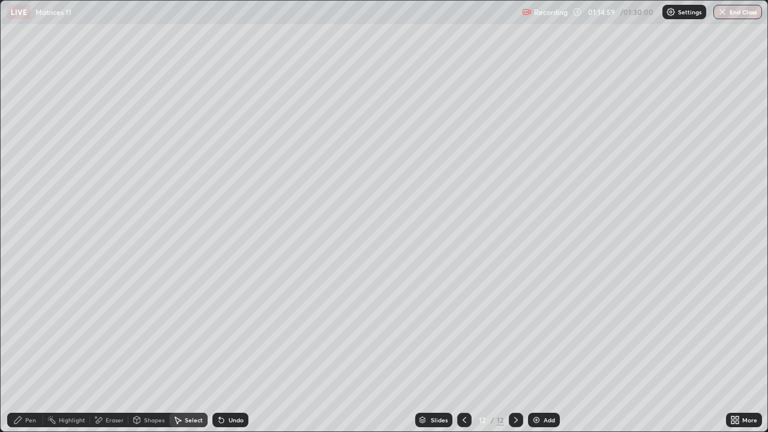
click at [122, 350] on div "Eraser" at bounding box center [115, 420] width 18 height 6
click at [192, 350] on div "Select" at bounding box center [194, 420] width 18 height 6
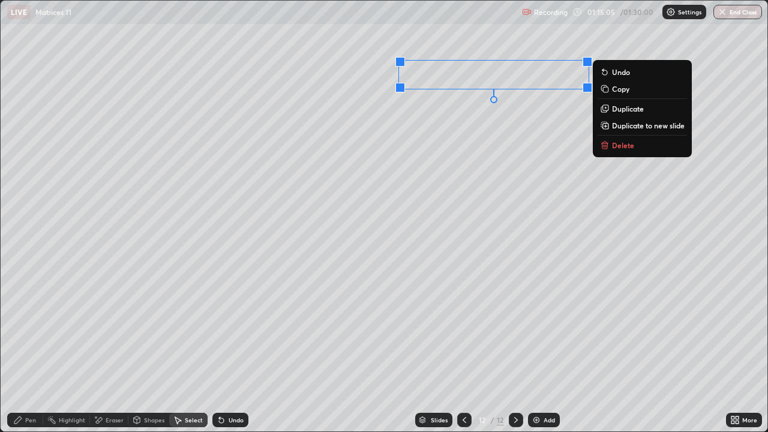
click at [421, 170] on div "0 ° Undo Copy Duplicate Duplicate to new slide Delete" at bounding box center [384, 216] width 767 height 431
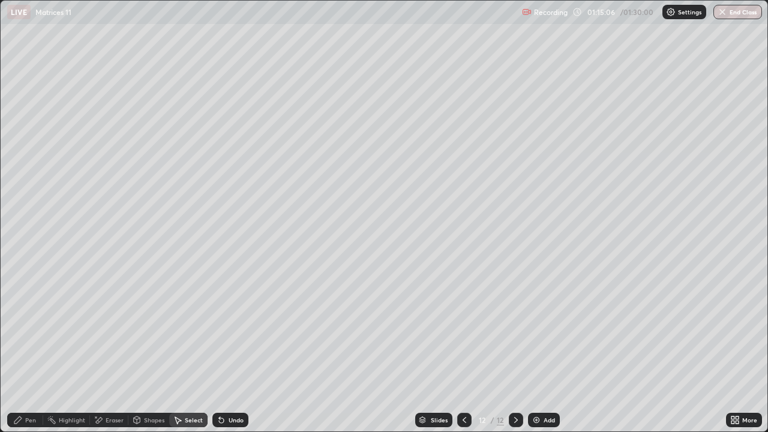
click at [35, 350] on div "Pen" at bounding box center [25, 420] width 36 height 14
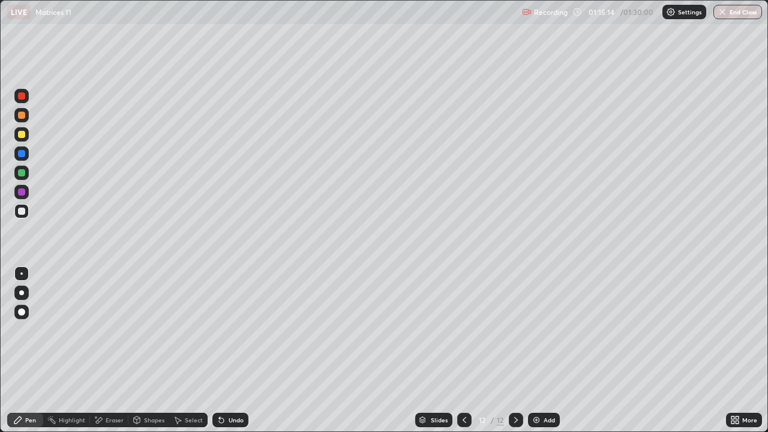
click at [736, 350] on icon at bounding box center [737, 422] width 3 height 3
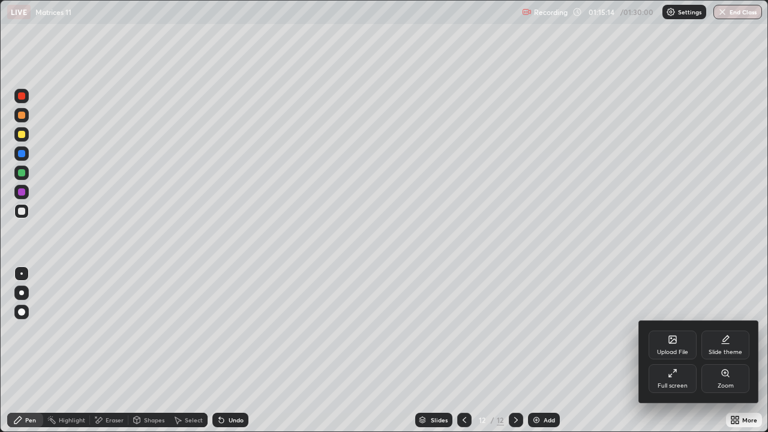
click at [676, 350] on div "Full screen" at bounding box center [673, 386] width 30 height 6
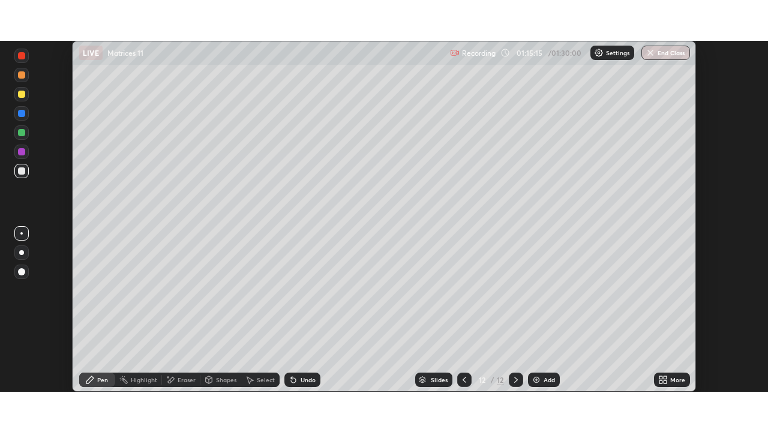
scroll to position [59649, 59232]
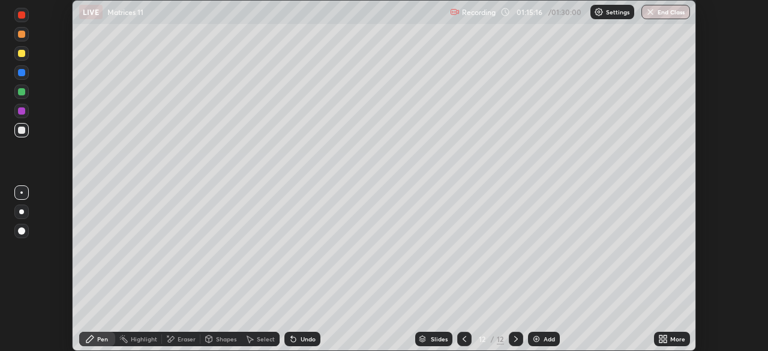
click at [669, 339] on div "More" at bounding box center [672, 339] width 36 height 14
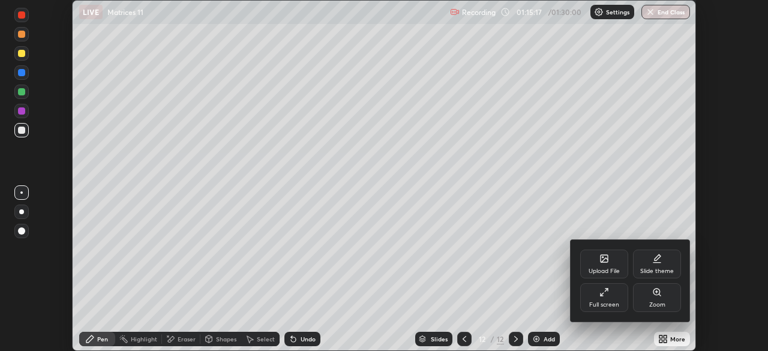
click at [612, 300] on div "Full screen" at bounding box center [604, 297] width 48 height 29
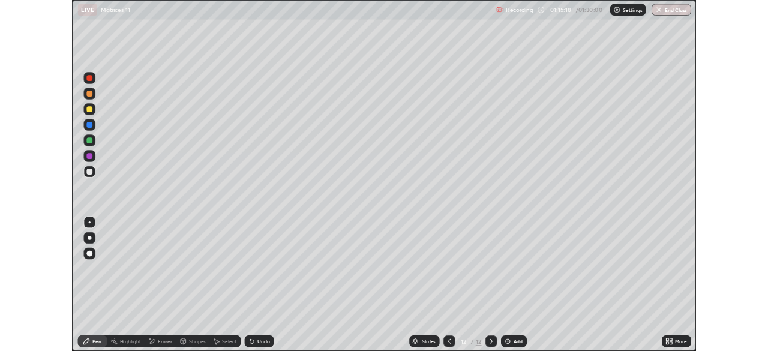
scroll to position [432, 768]
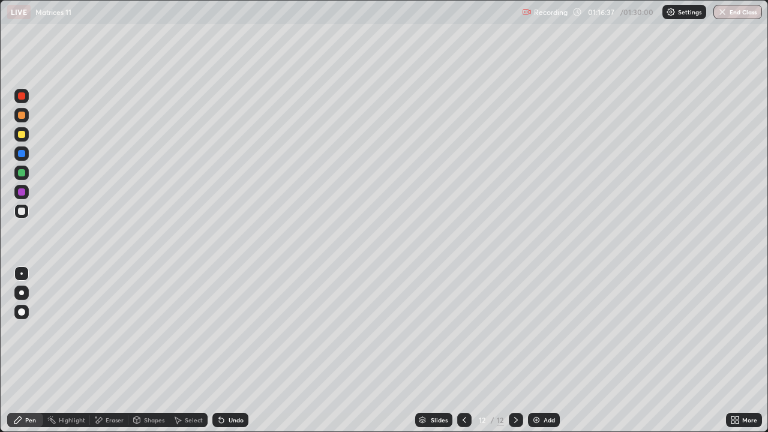
click at [464, 350] on icon at bounding box center [465, 420] width 4 height 6
click at [463, 350] on icon at bounding box center [465, 420] width 10 height 10
click at [515, 350] on icon at bounding box center [516, 420] width 10 height 10
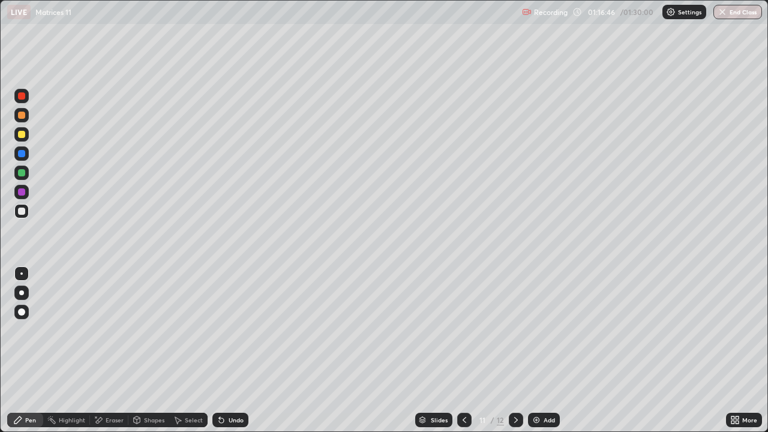
click at [517, 350] on icon at bounding box center [516, 420] width 10 height 10
click at [242, 350] on div "Undo" at bounding box center [230, 420] width 36 height 14
click at [461, 350] on div at bounding box center [464, 420] width 14 height 14
click at [464, 350] on icon at bounding box center [465, 420] width 10 height 10
click at [463, 350] on icon at bounding box center [465, 420] width 10 height 10
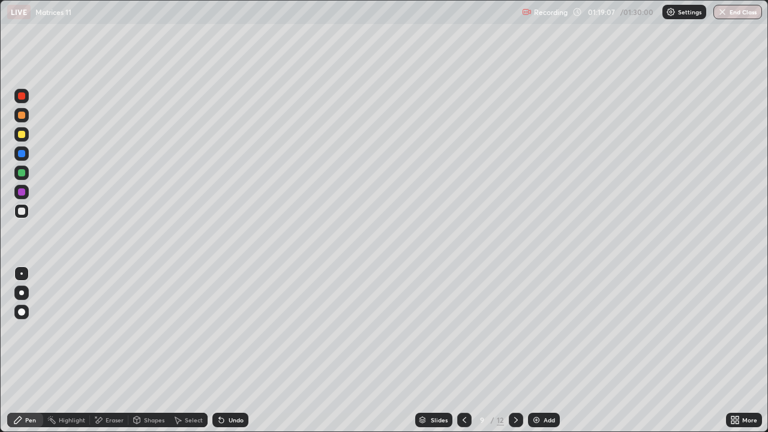
click at [514, 350] on icon at bounding box center [516, 420] width 4 height 6
click at [516, 350] on icon at bounding box center [516, 420] width 4 height 6
click at [515, 350] on icon at bounding box center [516, 420] width 10 height 10
click at [463, 350] on icon at bounding box center [465, 420] width 10 height 10
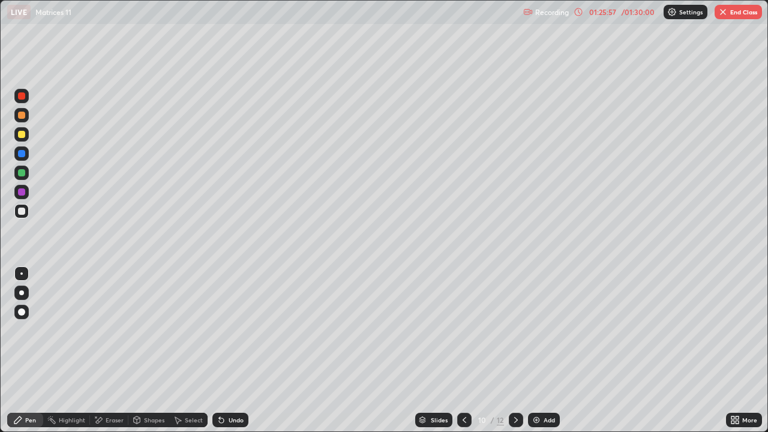
click at [461, 350] on icon at bounding box center [465, 420] width 10 height 10
click at [514, 350] on icon at bounding box center [516, 420] width 4 height 6
click at [515, 350] on icon at bounding box center [516, 420] width 4 height 6
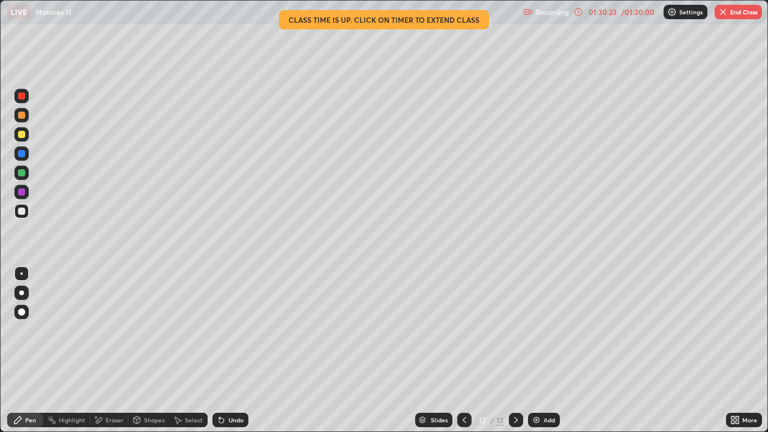
click at [748, 14] on button "End Class" at bounding box center [738, 12] width 47 height 14
click at [733, 11] on button "End Class" at bounding box center [738, 12] width 47 height 14
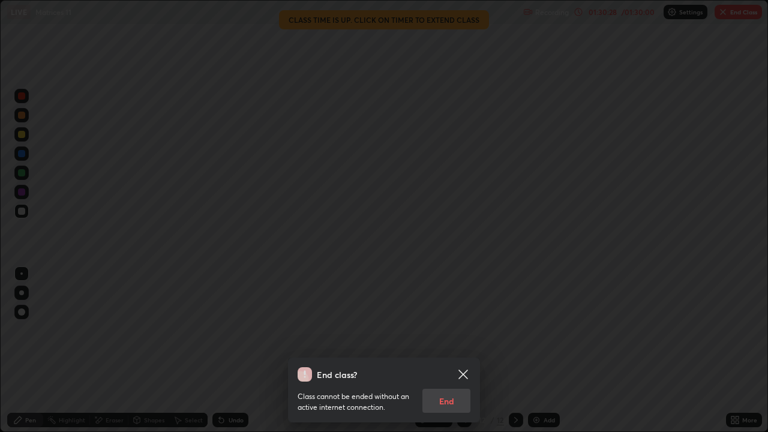
click at [454, 350] on div "Class cannot be ended without an active internet connection. End" at bounding box center [384, 397] width 173 height 31
click at [446, 350] on div "Class cannot be ended without an active internet connection. End" at bounding box center [384, 397] width 173 height 31
click at [461, 350] on div "Class cannot be ended without an active internet connection. End" at bounding box center [384, 397] width 173 height 31
click at [457, 350] on div "Class cannot be ended without an active internet connection. End" at bounding box center [384, 397] width 173 height 31
click at [455, 350] on div "Class cannot be ended without an active internet connection. End" at bounding box center [384, 397] width 173 height 31
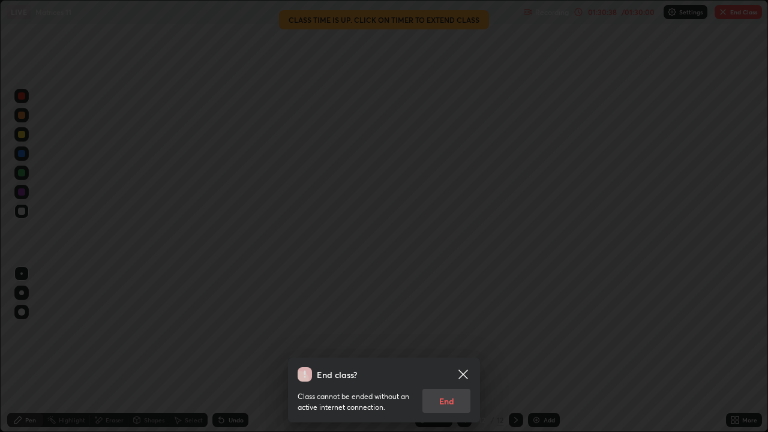
click at [462, 350] on icon at bounding box center [462, 374] width 9 height 9
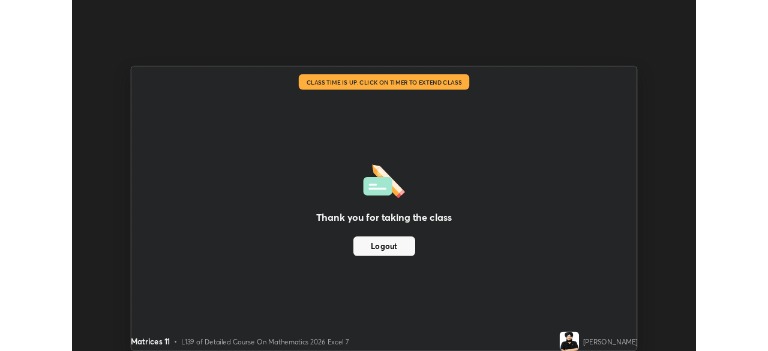
scroll to position [59649, 59232]
